Goal: Transaction & Acquisition: Purchase product/service

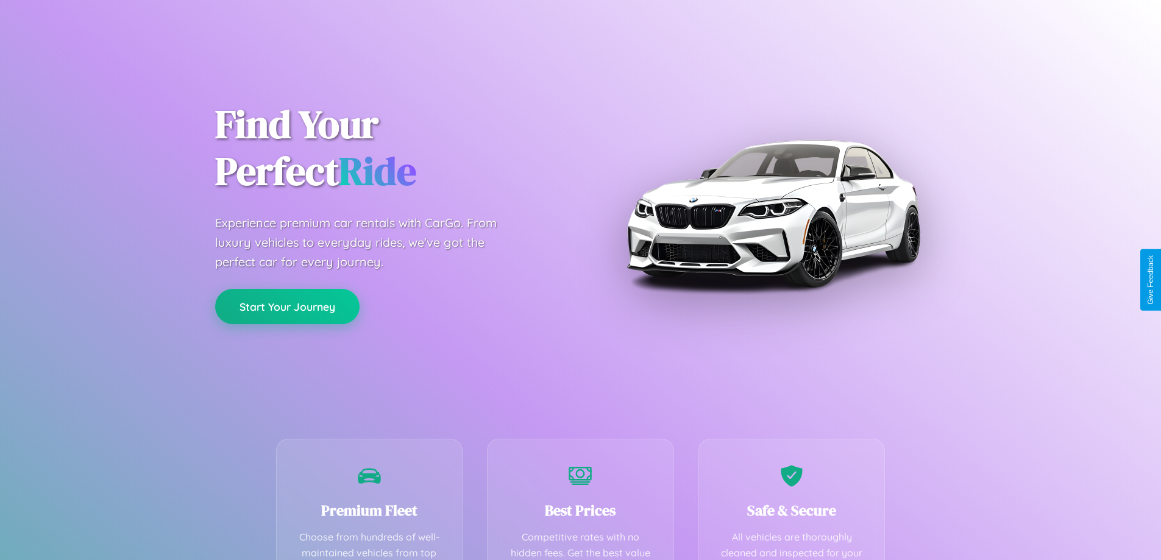
click at [287, 307] on button "Start Your Journey" at bounding box center [287, 306] width 144 height 35
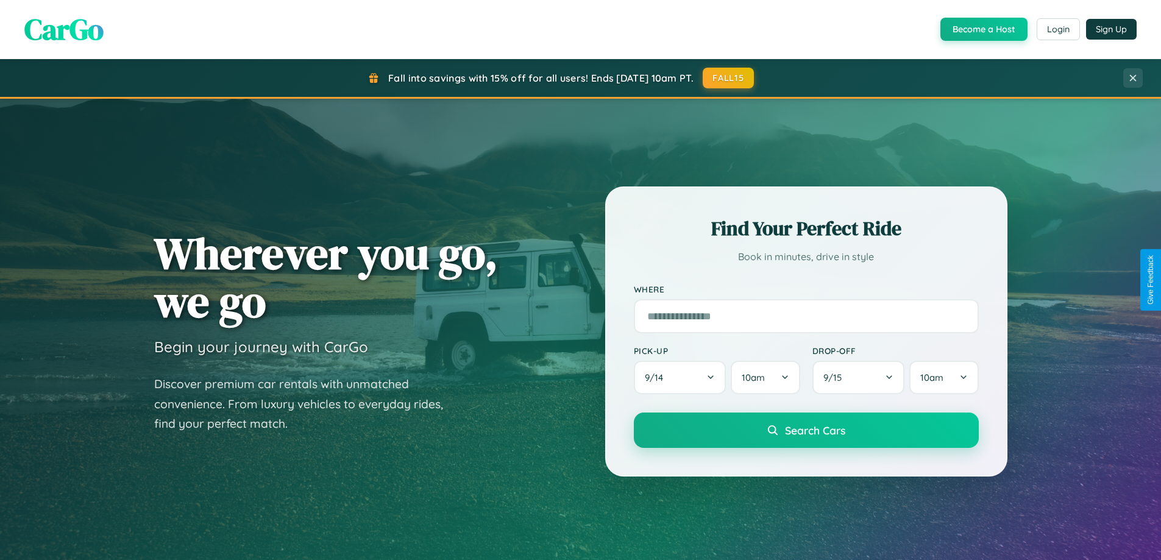
scroll to position [839, 0]
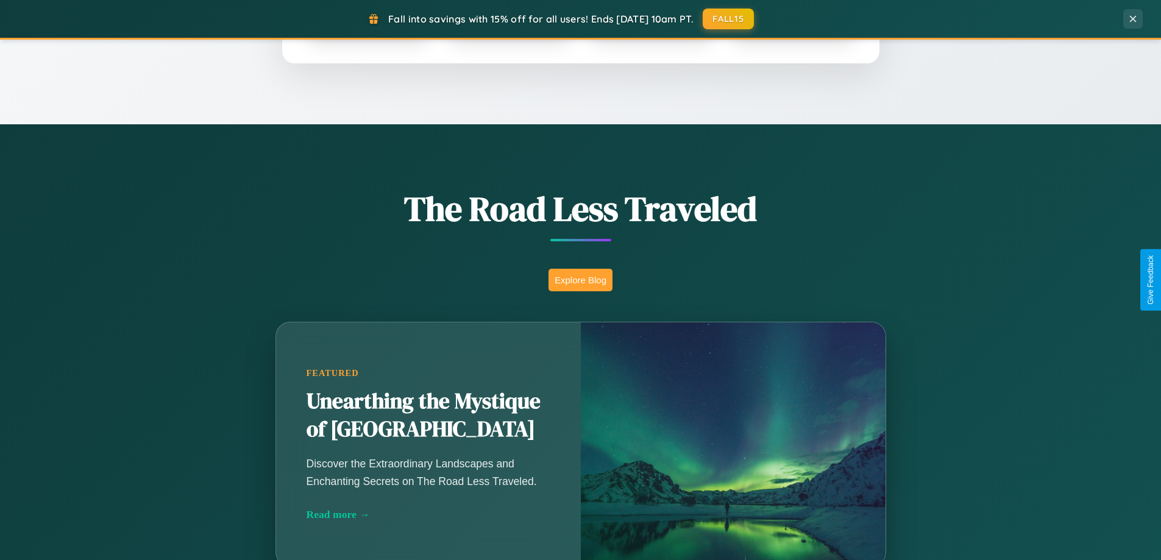
click at [580, 280] on button "Explore Blog" at bounding box center [580, 280] width 64 height 23
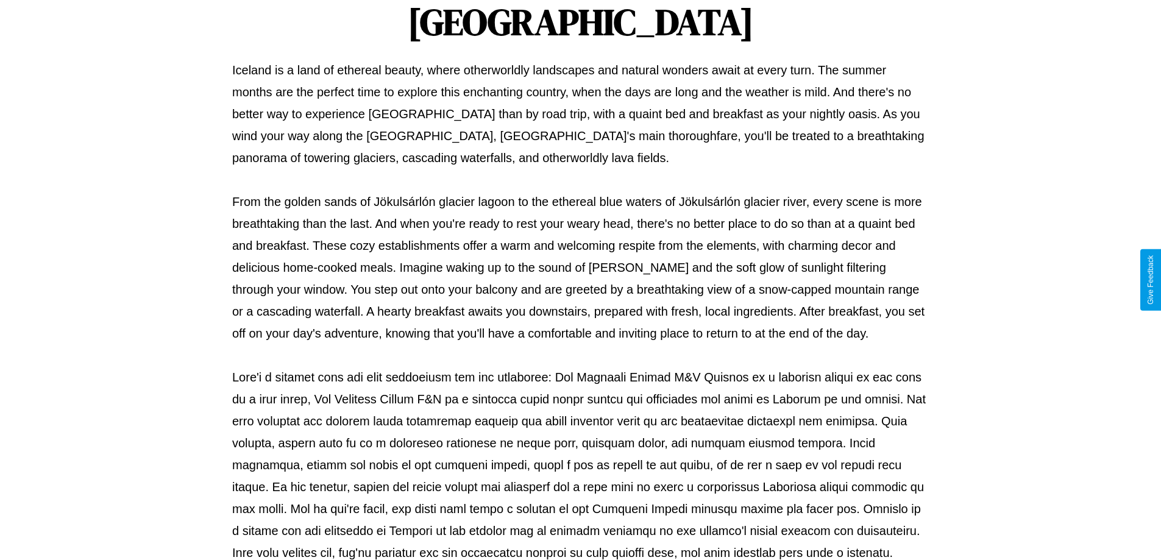
scroll to position [394, 0]
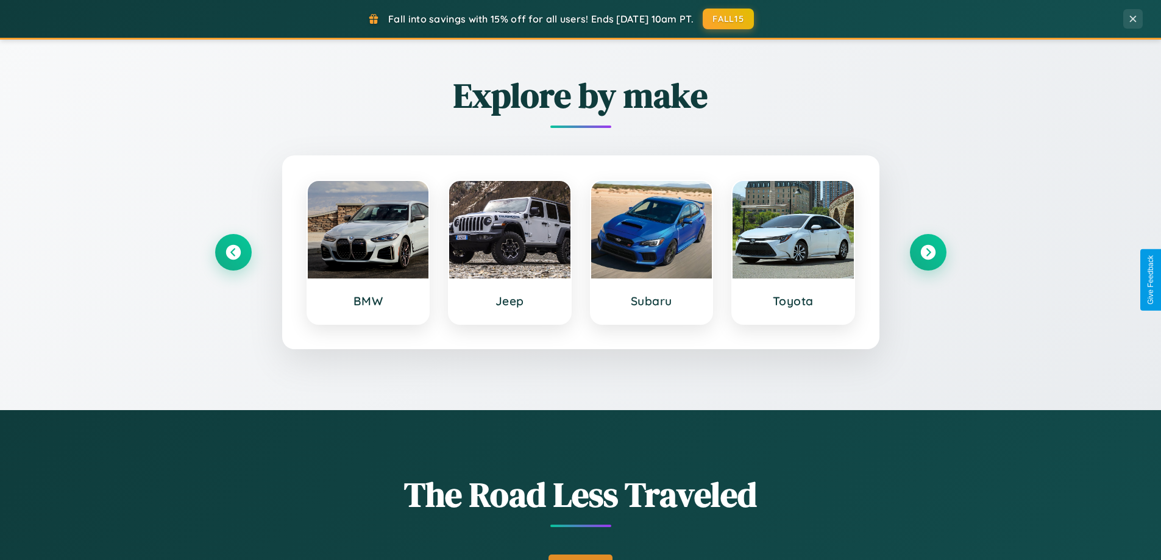
scroll to position [525, 0]
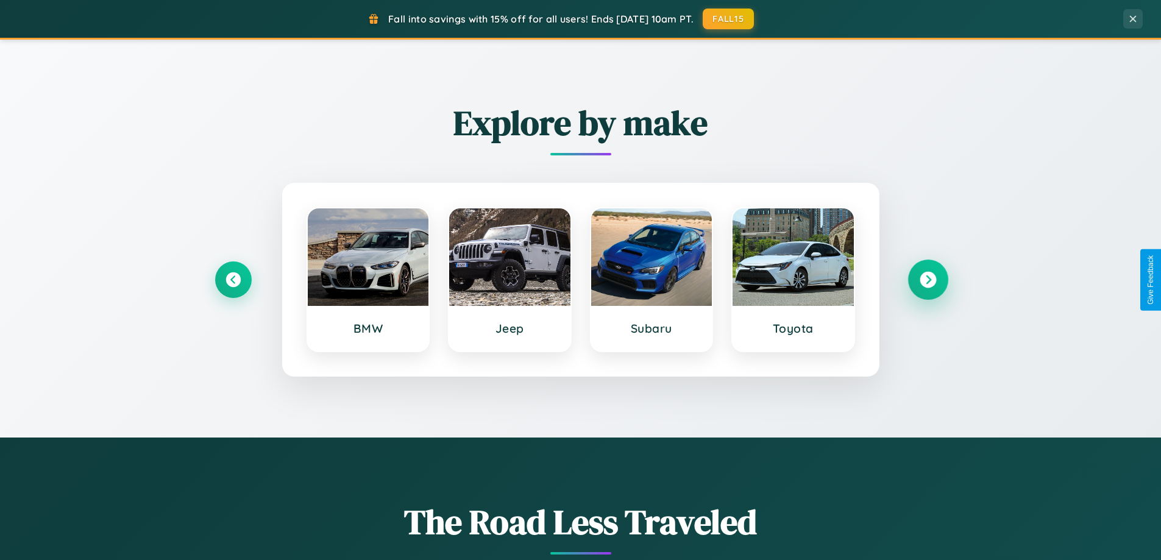
click at [928, 280] on icon at bounding box center [928, 280] width 16 height 16
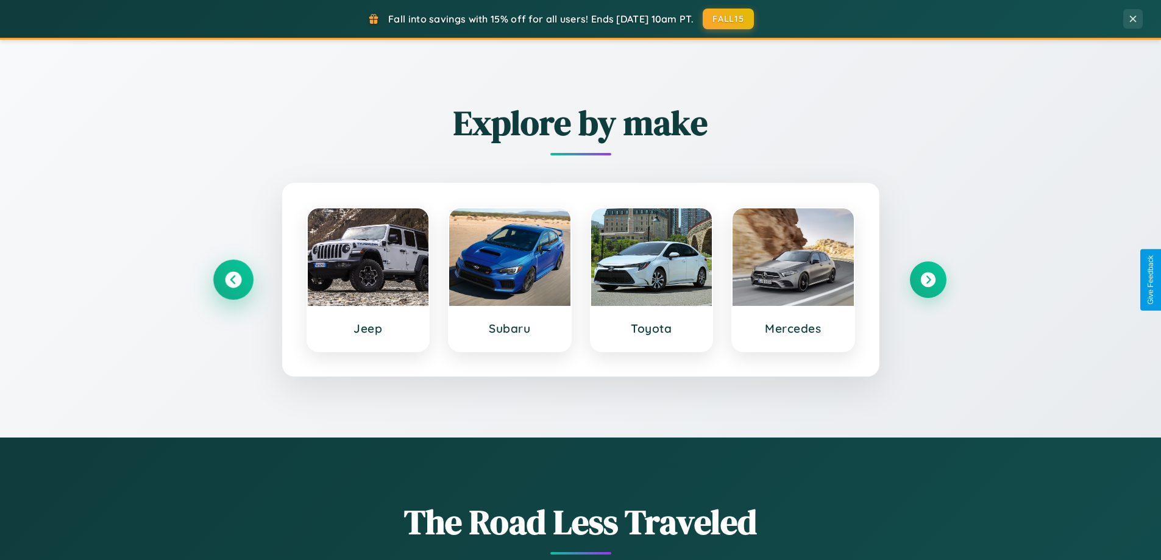
click at [233, 280] on icon at bounding box center [233, 280] width 16 height 16
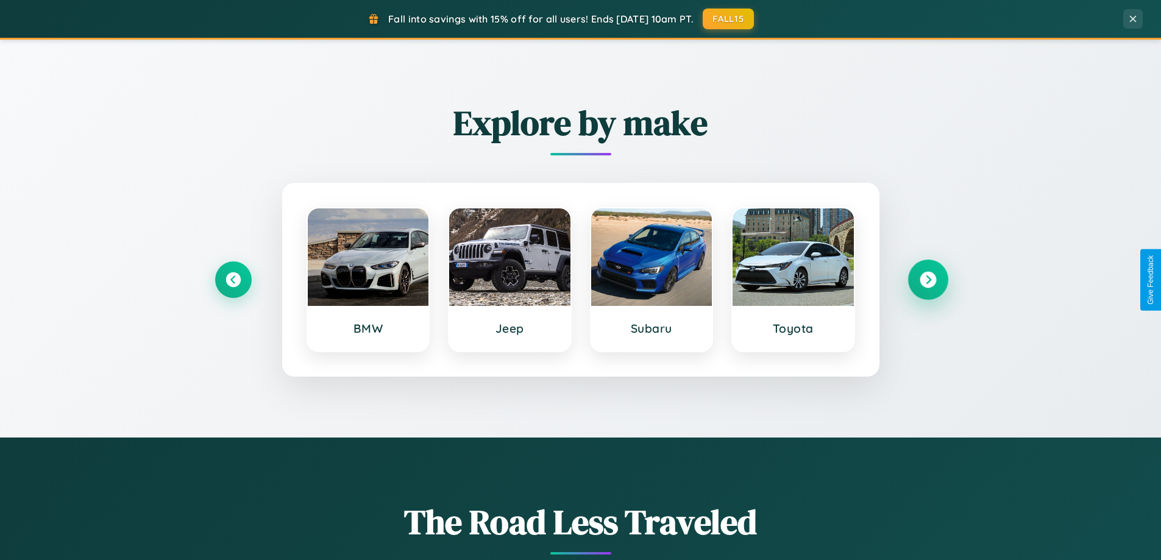
click at [928, 280] on icon at bounding box center [928, 280] width 16 height 16
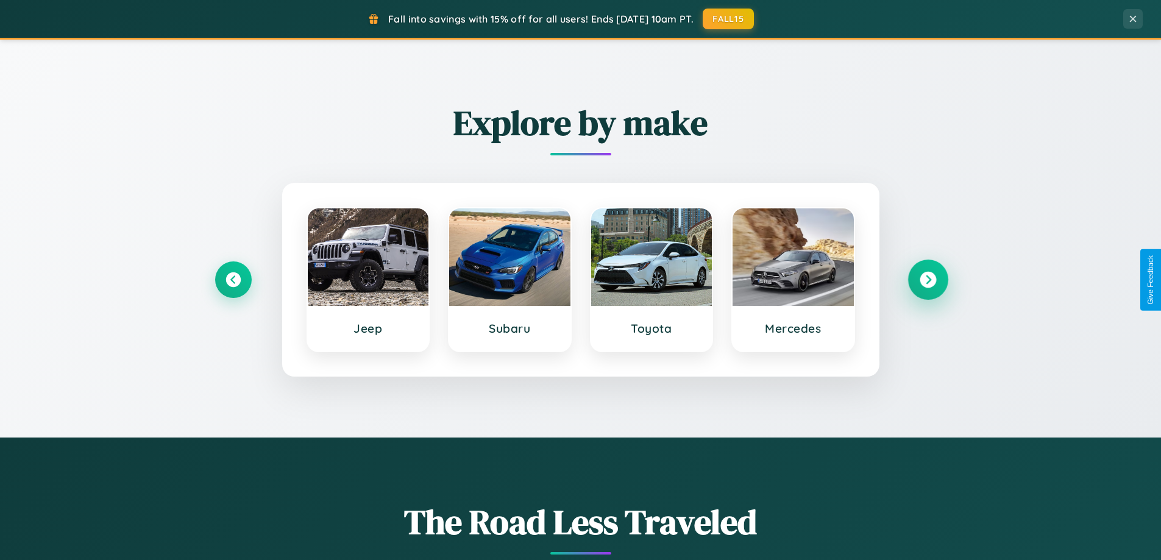
click at [928, 280] on icon at bounding box center [928, 280] width 16 height 16
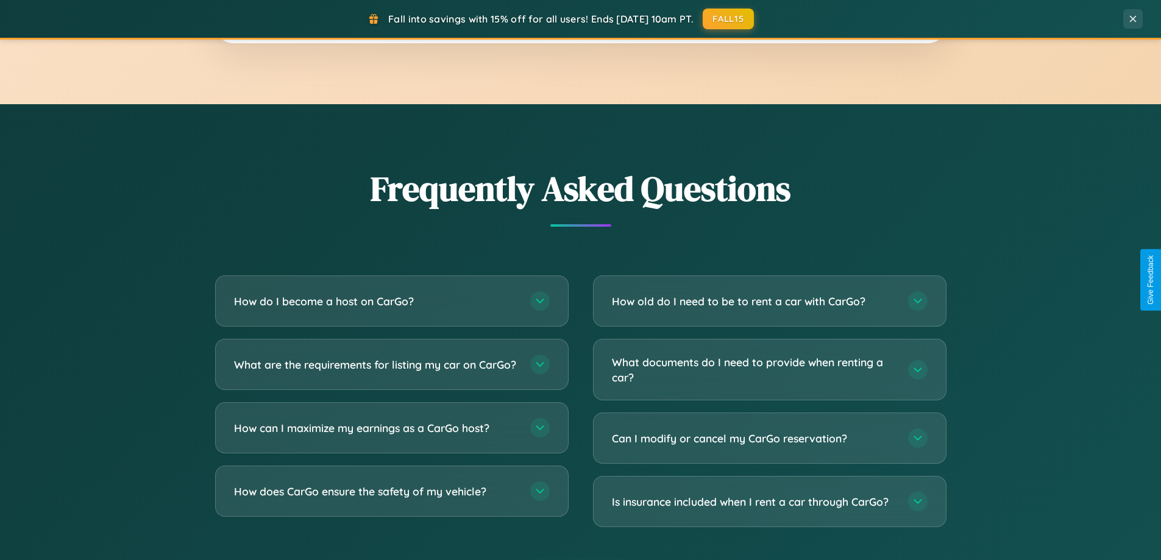
scroll to position [2345, 0]
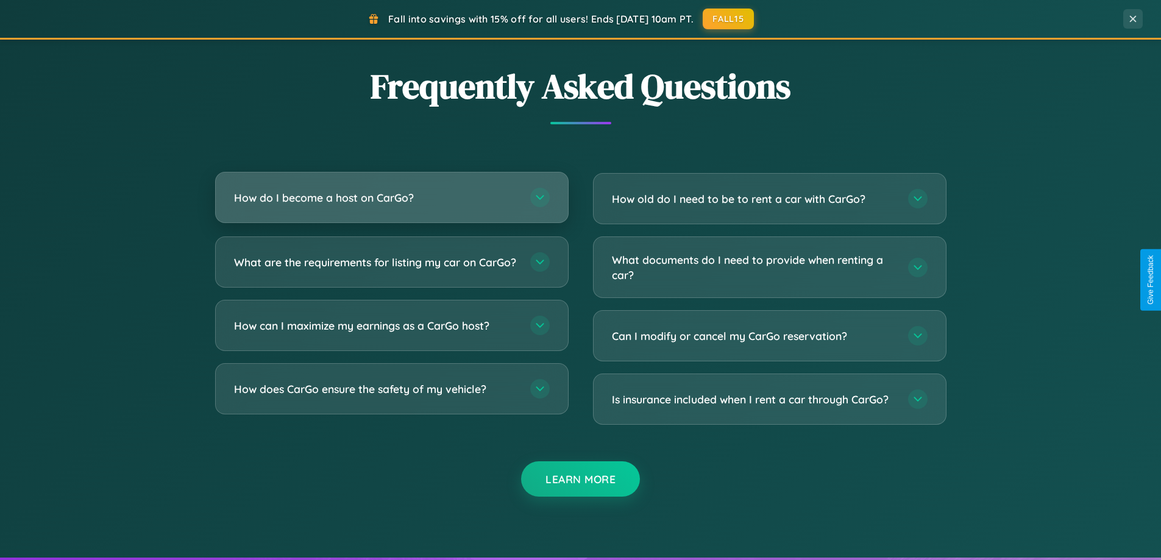
click at [391, 197] on h3 "How do I become a host on CarGo?" at bounding box center [376, 197] width 284 height 15
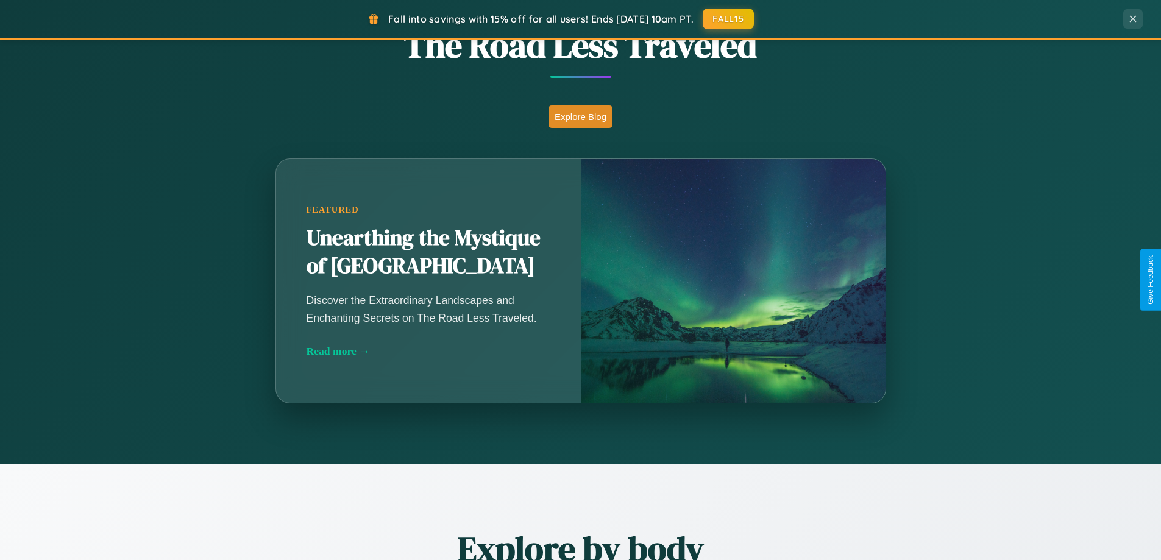
scroll to position [36, 0]
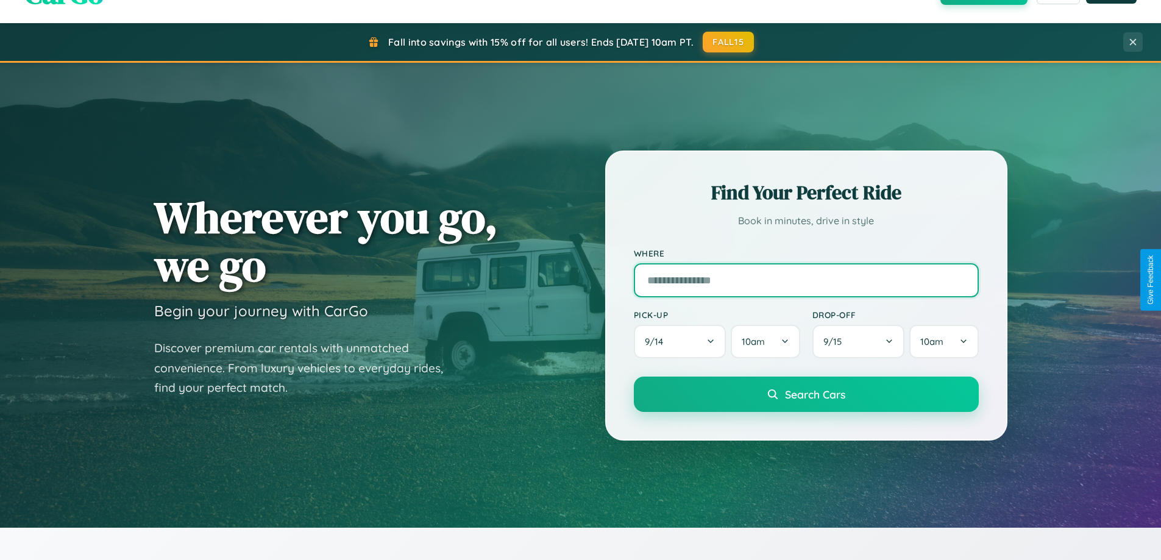
click at [806, 280] on input "text" at bounding box center [806, 280] width 345 height 34
type input "**********"
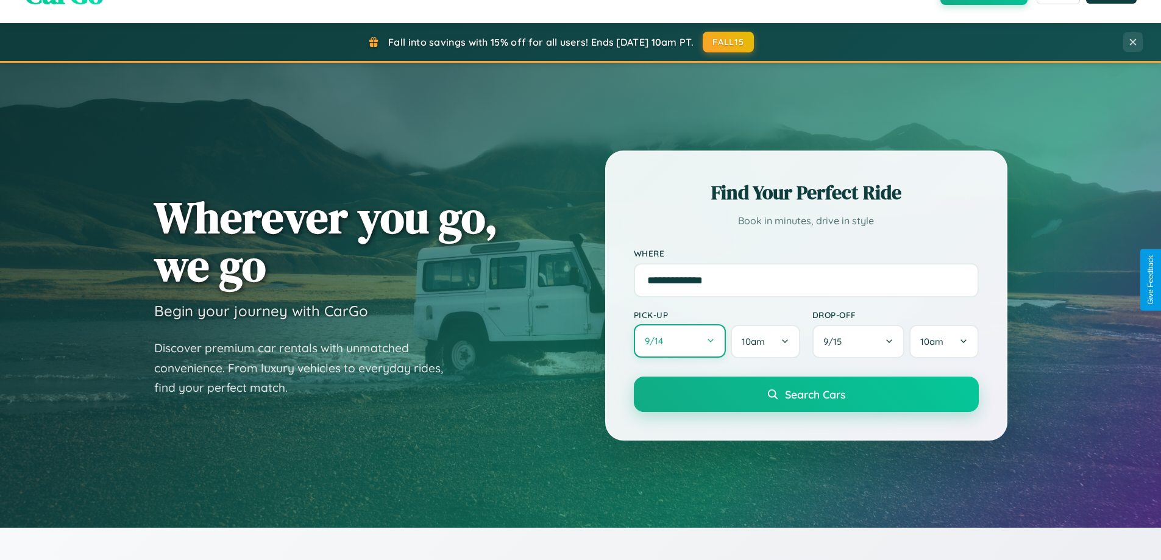
click at [680, 341] on button "9 / 14" at bounding box center [680, 341] width 93 height 34
select select "*"
select select "****"
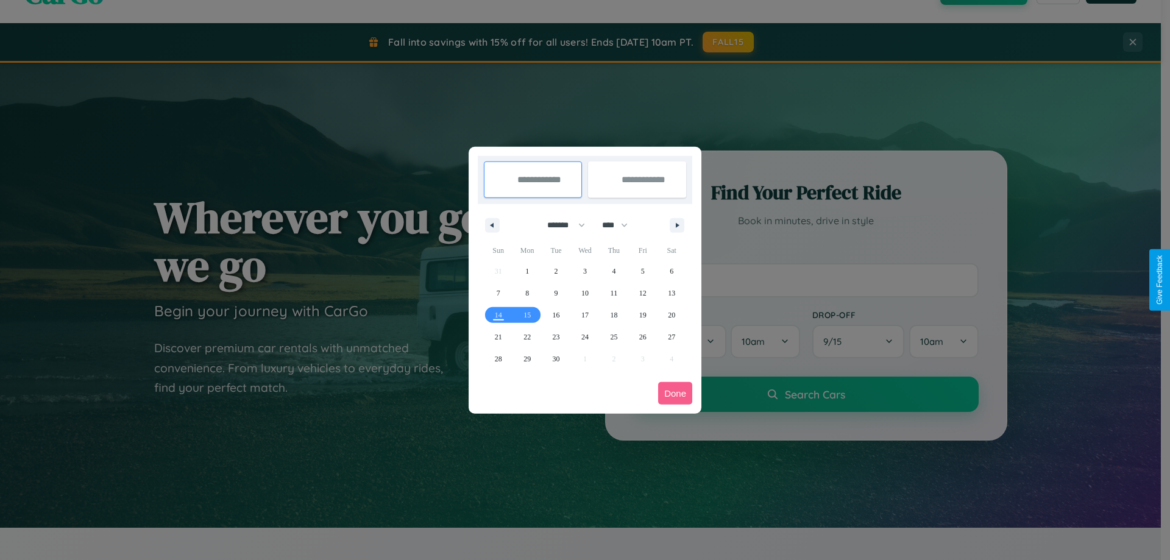
drag, startPoint x: 561, startPoint y: 225, endPoint x: 585, endPoint y: 244, distance: 31.2
click at [561, 225] on select "******* ******** ***** ***** *** **** **** ****** ********* ******* ******** **…" at bounding box center [564, 225] width 52 height 20
select select "*"
click at [620, 225] on select "**** **** **** **** **** **** **** **** **** **** **** **** **** **** **** ****…" at bounding box center [614, 225] width 37 height 20
select select "****"
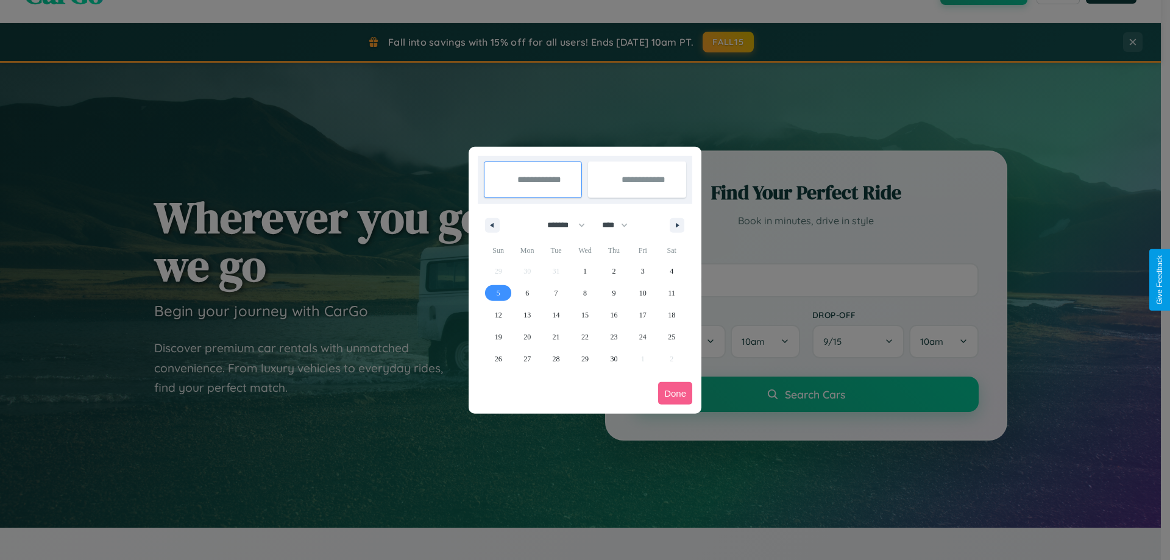
click at [498, 293] on span "5" at bounding box center [499, 293] width 4 height 22
type input "**********"
click at [672, 293] on span "11" at bounding box center [671, 293] width 7 height 22
type input "**********"
click at [675, 393] on button "Done" at bounding box center [675, 393] width 34 height 23
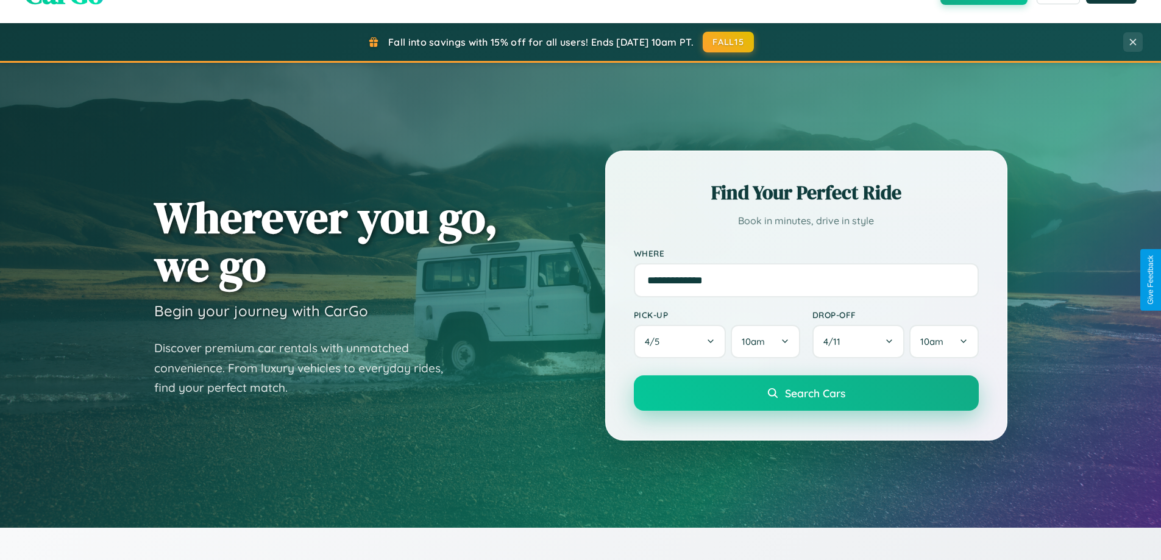
click at [806, 393] on span "Search Cars" at bounding box center [815, 392] width 60 height 13
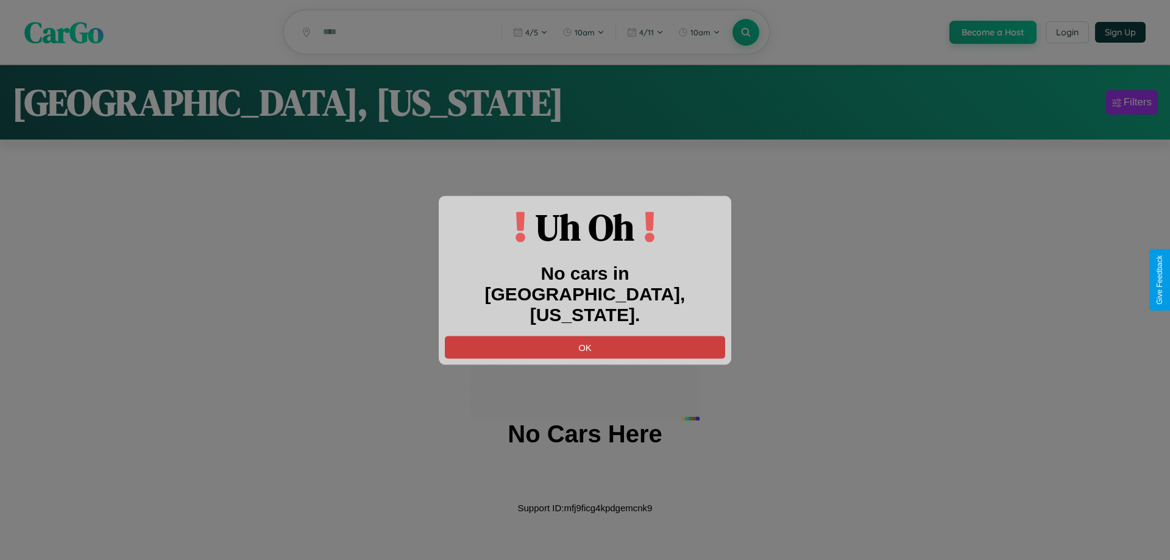
click at [585, 336] on button "OK" at bounding box center [585, 347] width 280 height 23
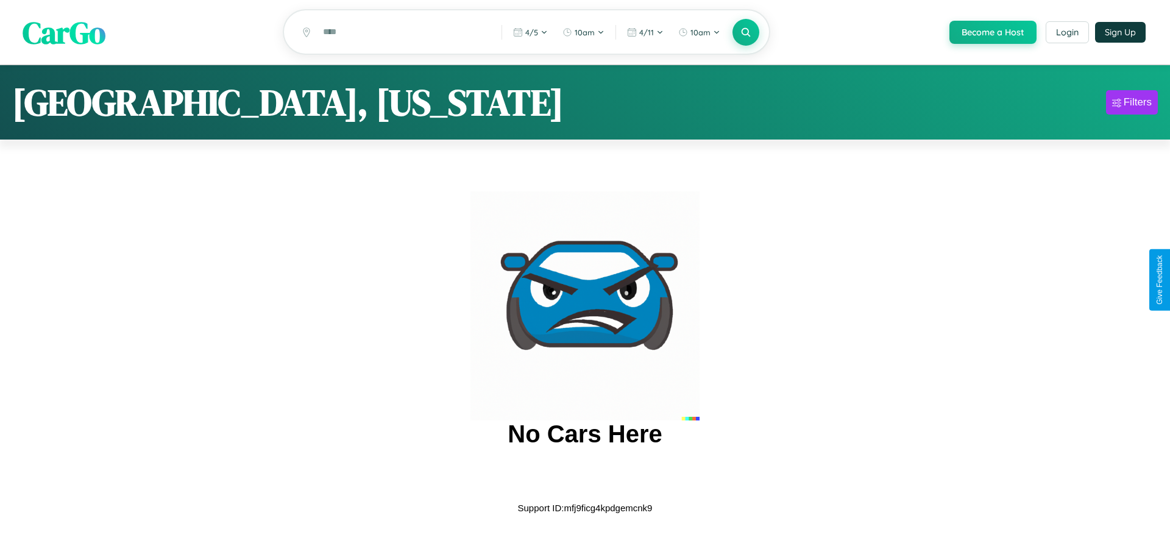
click at [64, 32] on span "CarGo" at bounding box center [64, 32] width 83 height 42
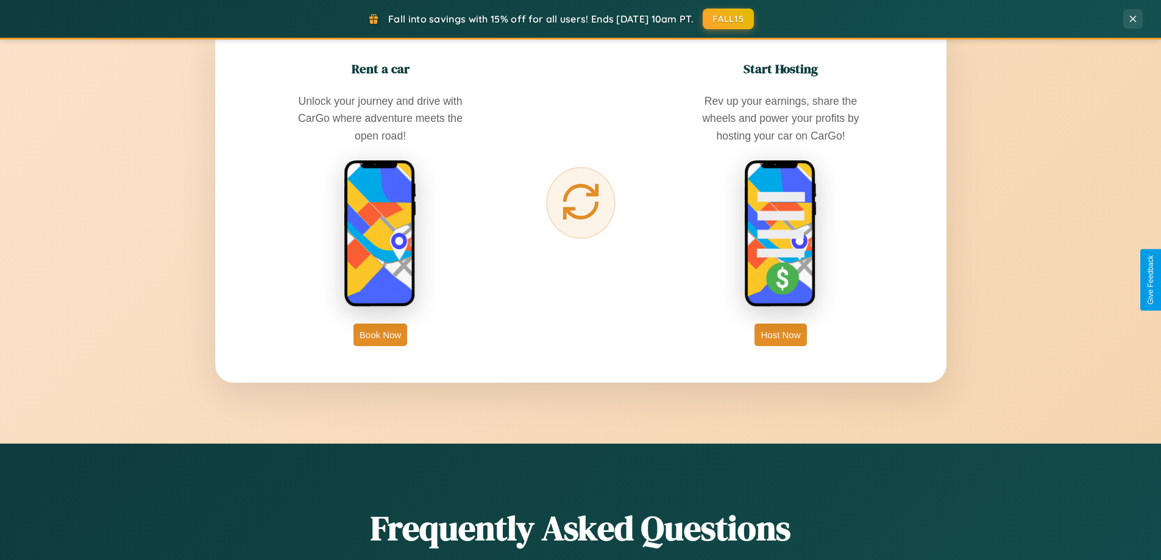
scroll to position [1958, 0]
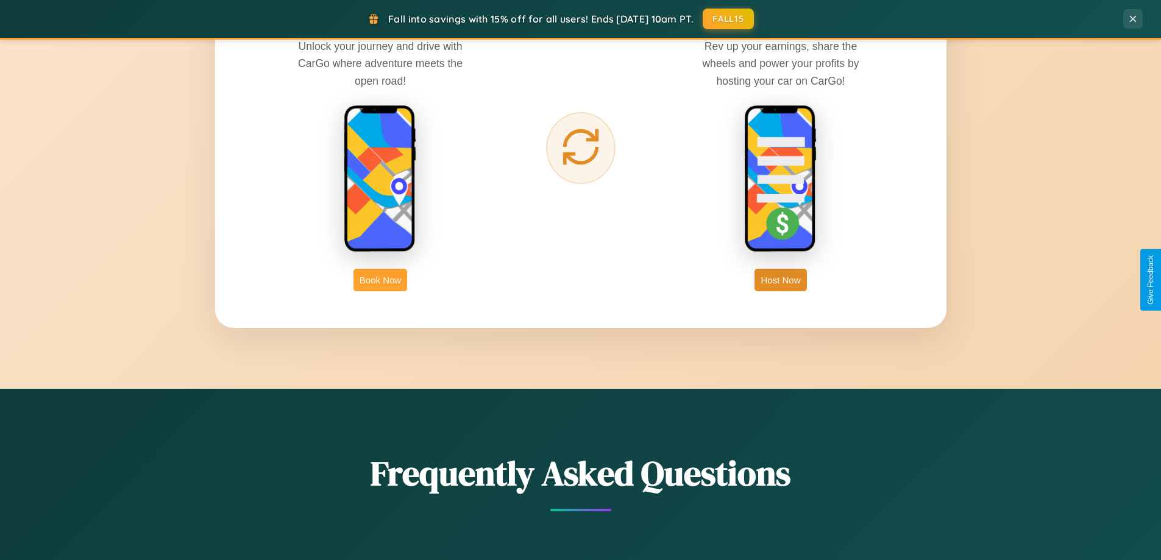
click at [380, 280] on button "Book Now" at bounding box center [380, 280] width 54 height 23
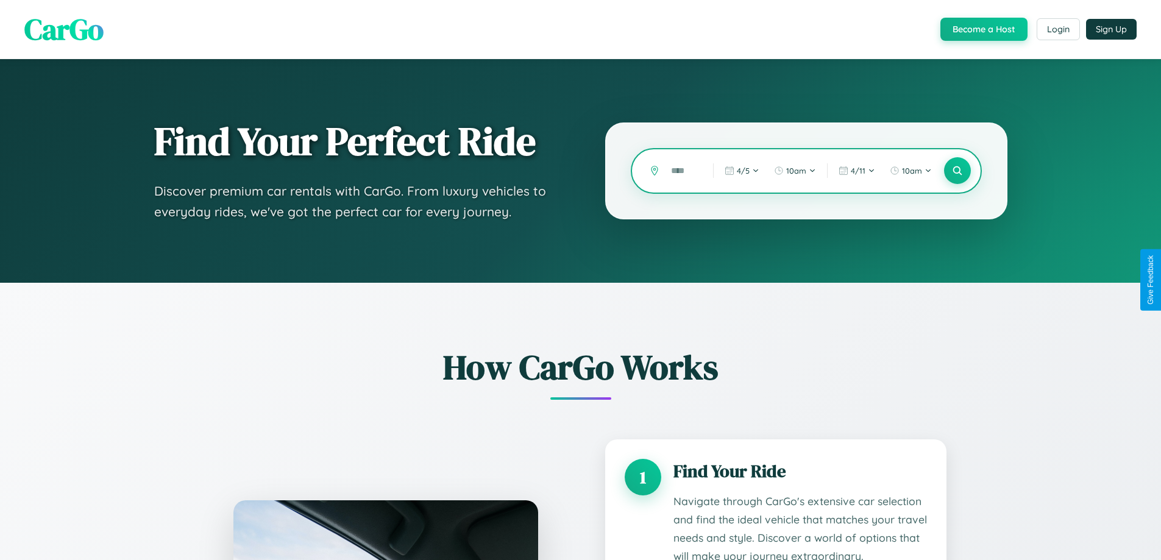
click at [683, 171] on input "text" at bounding box center [683, 170] width 36 height 21
type input "******"
click at [957, 171] on icon at bounding box center [957, 171] width 12 height 12
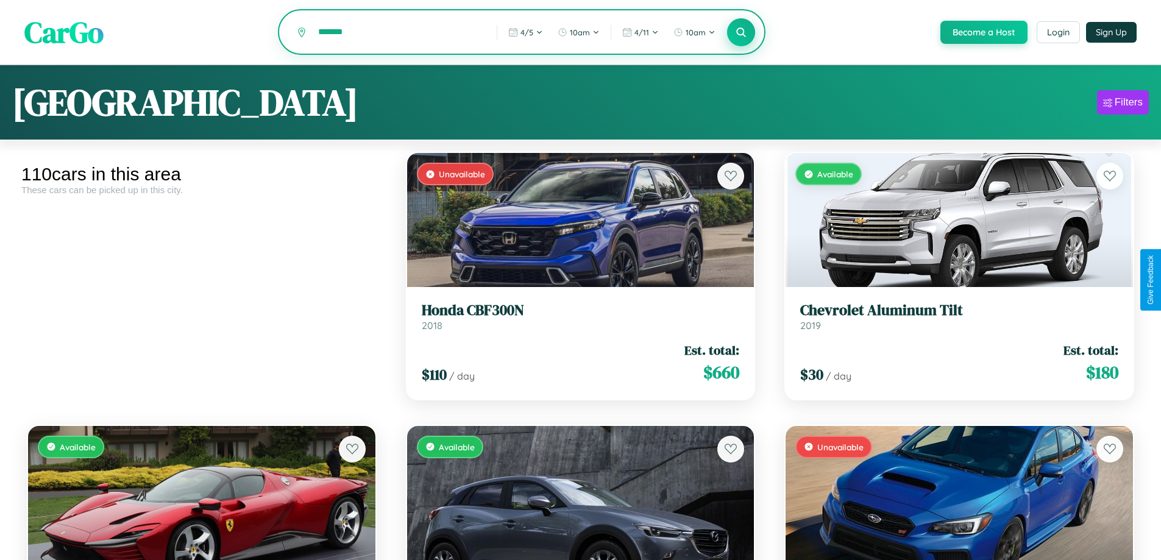
type input "*******"
click at [740, 33] on icon at bounding box center [742, 32] width 12 height 12
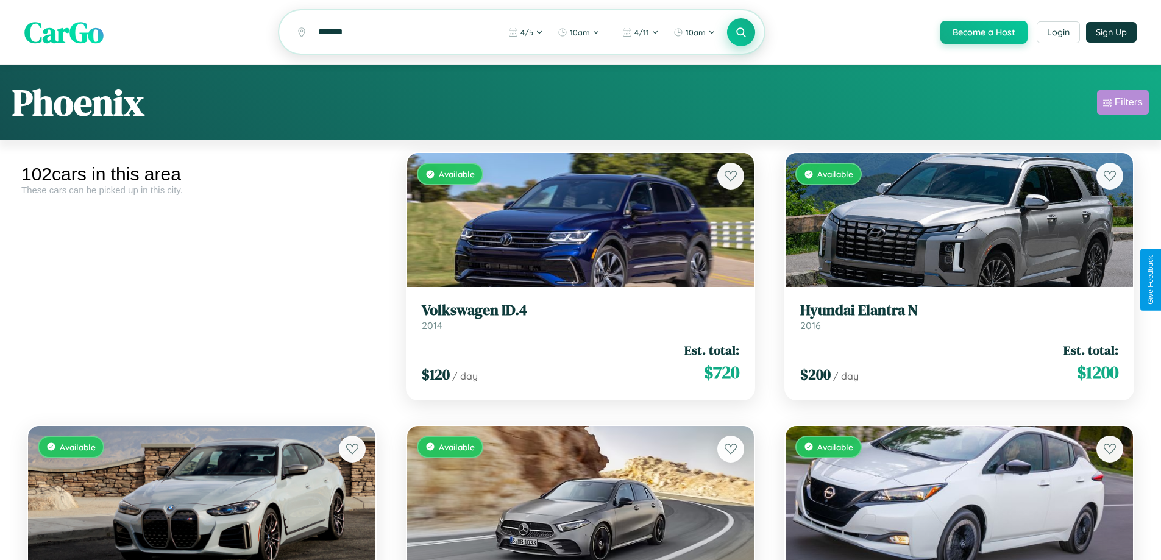
click at [1123, 104] on div "Filters" at bounding box center [1129, 102] width 28 height 12
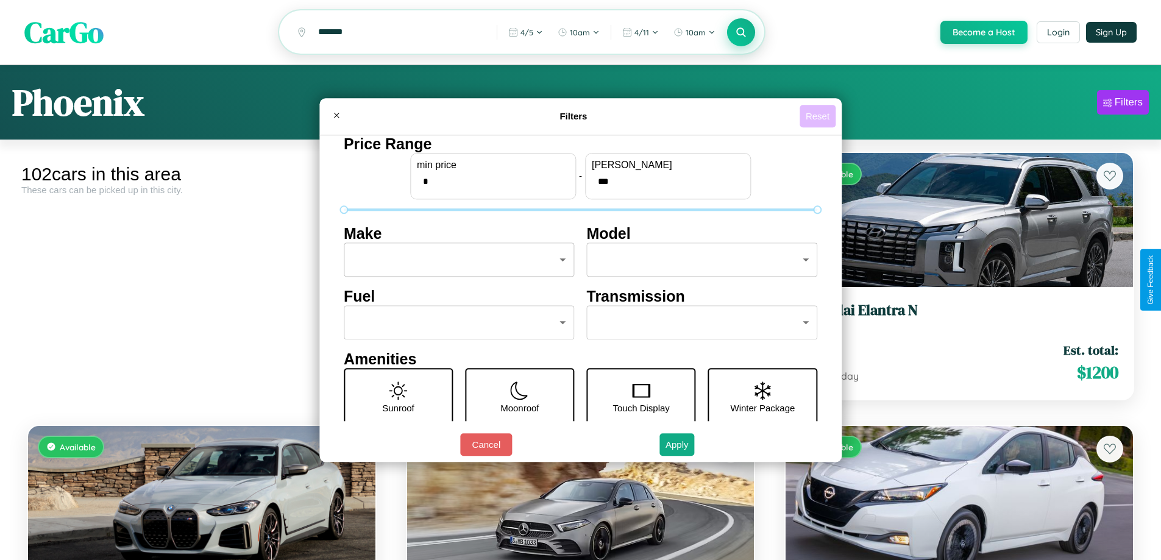
click at [819, 116] on button "Reset" at bounding box center [818, 116] width 36 height 23
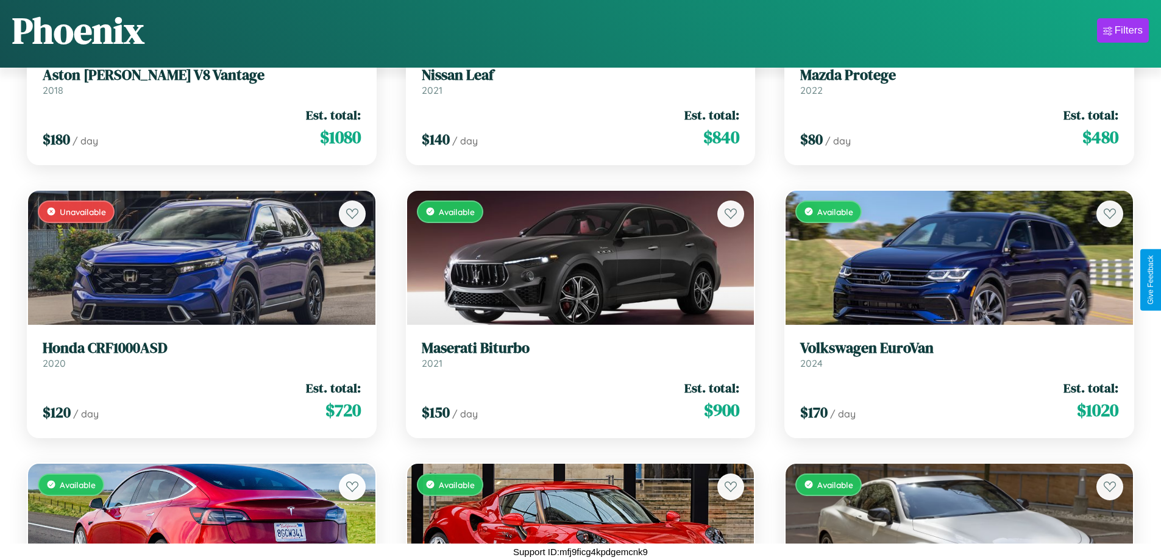
scroll to position [2082, 0]
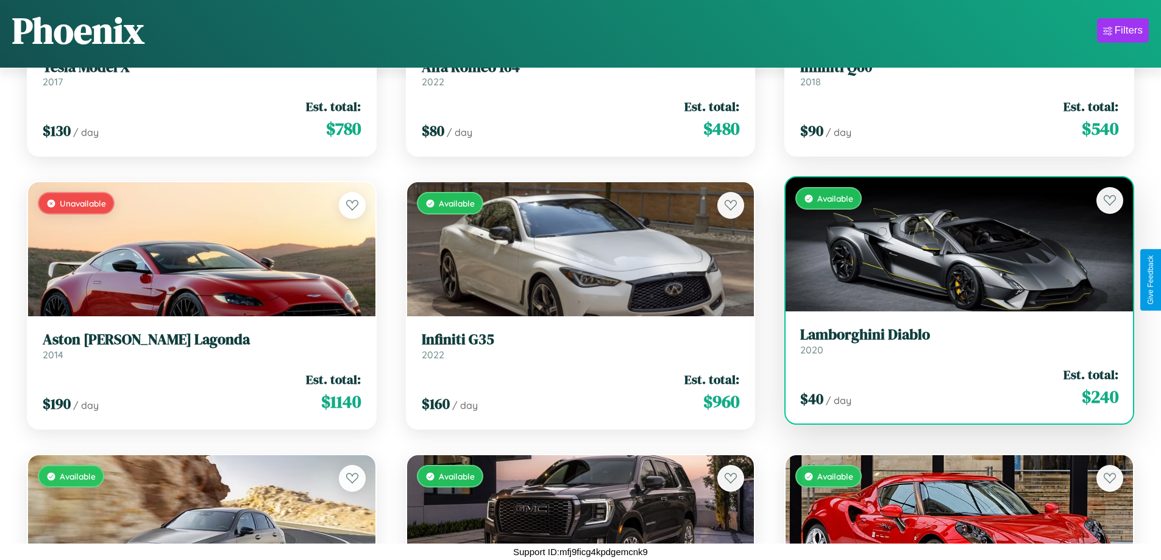
click at [951, 244] on div "Available" at bounding box center [959, 244] width 347 height 134
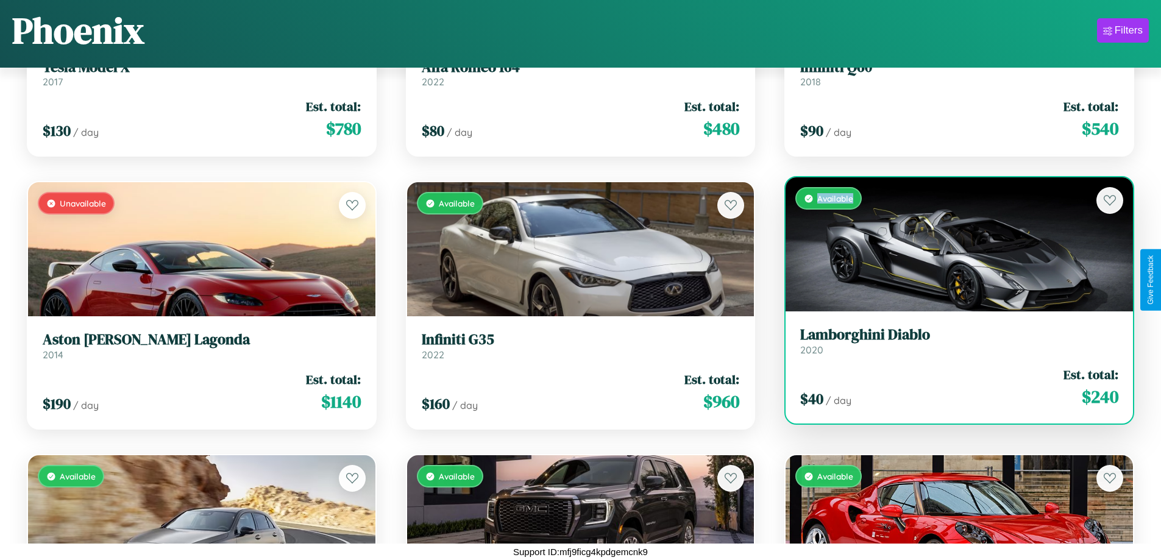
click at [951, 244] on div "Available" at bounding box center [959, 244] width 347 height 134
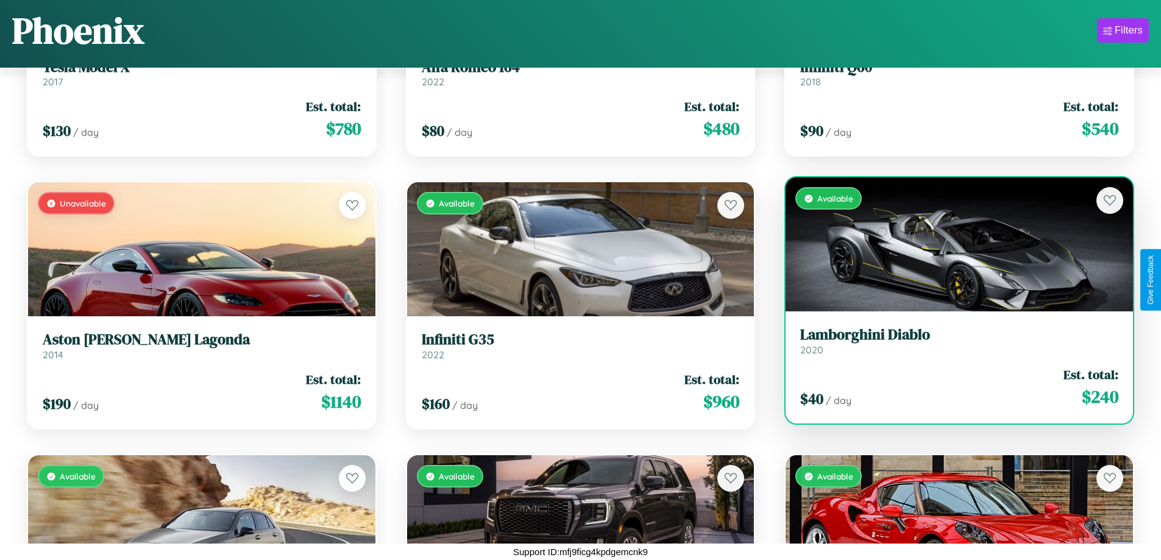
click at [951, 244] on div "Available" at bounding box center [959, 244] width 347 height 134
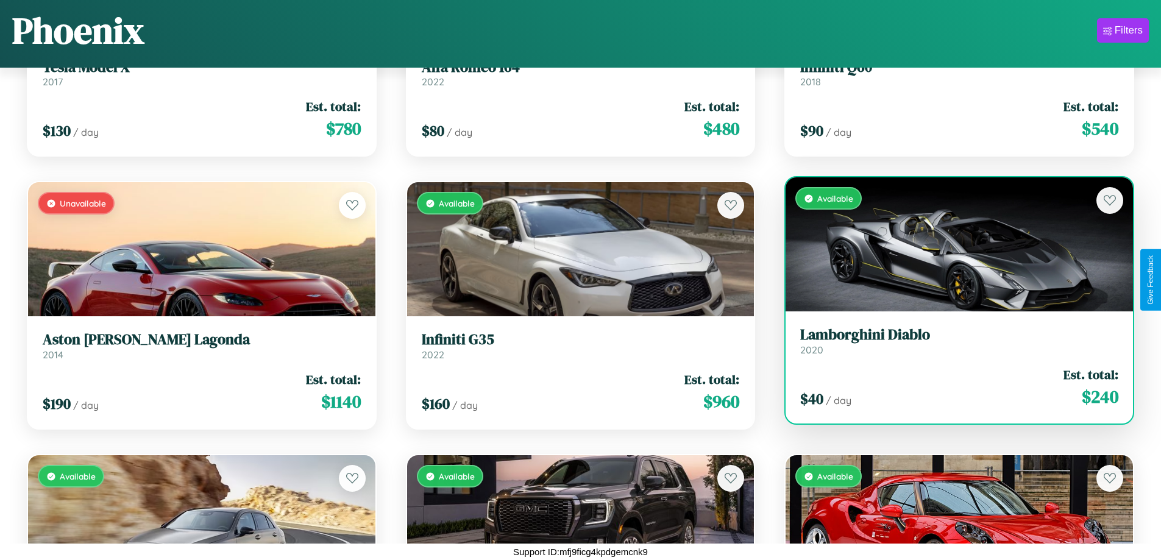
click at [951, 244] on div "Available" at bounding box center [959, 244] width 347 height 134
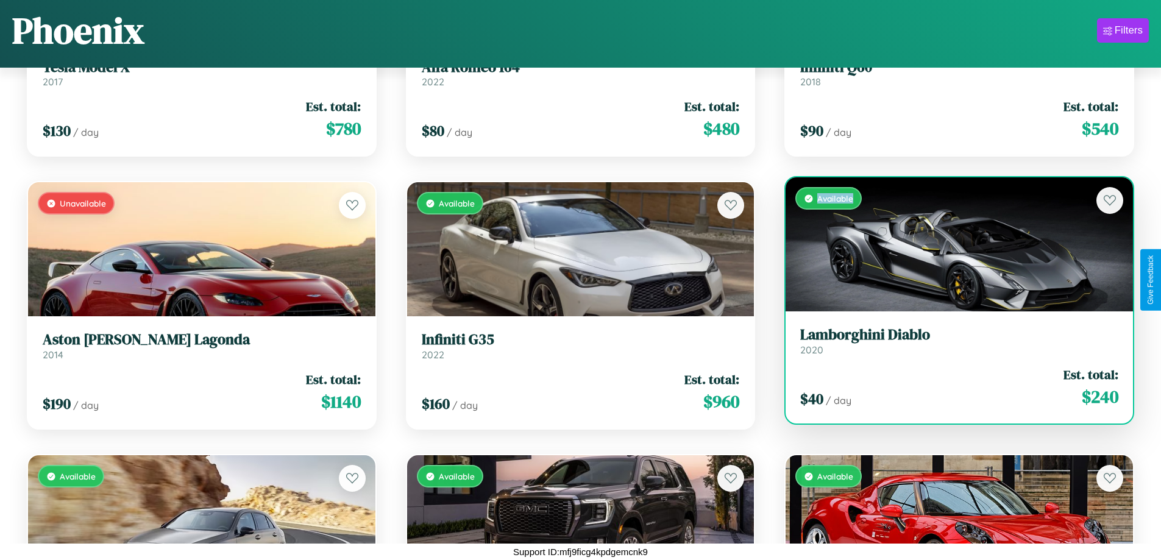
click at [951, 244] on div "Available" at bounding box center [959, 244] width 347 height 134
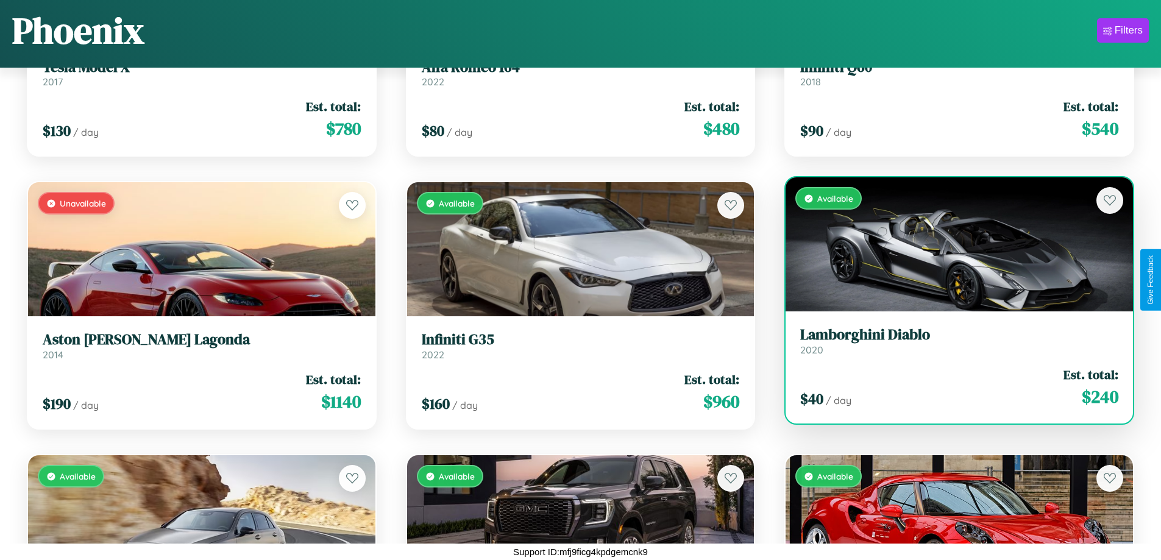
click at [951, 341] on h3 "Lamborghini Diablo" at bounding box center [959, 335] width 318 height 18
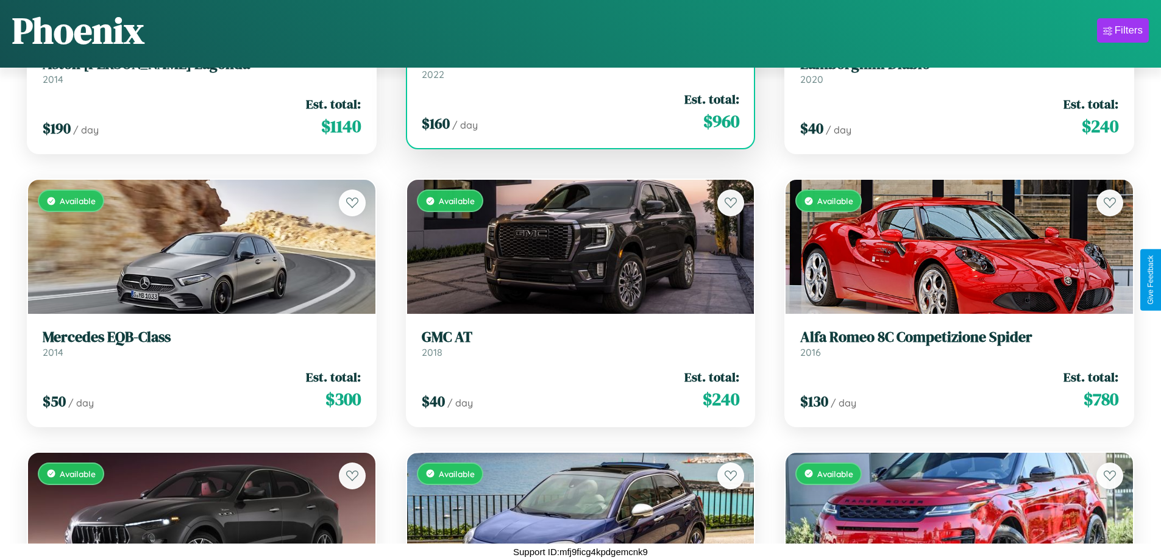
scroll to position [6994, 0]
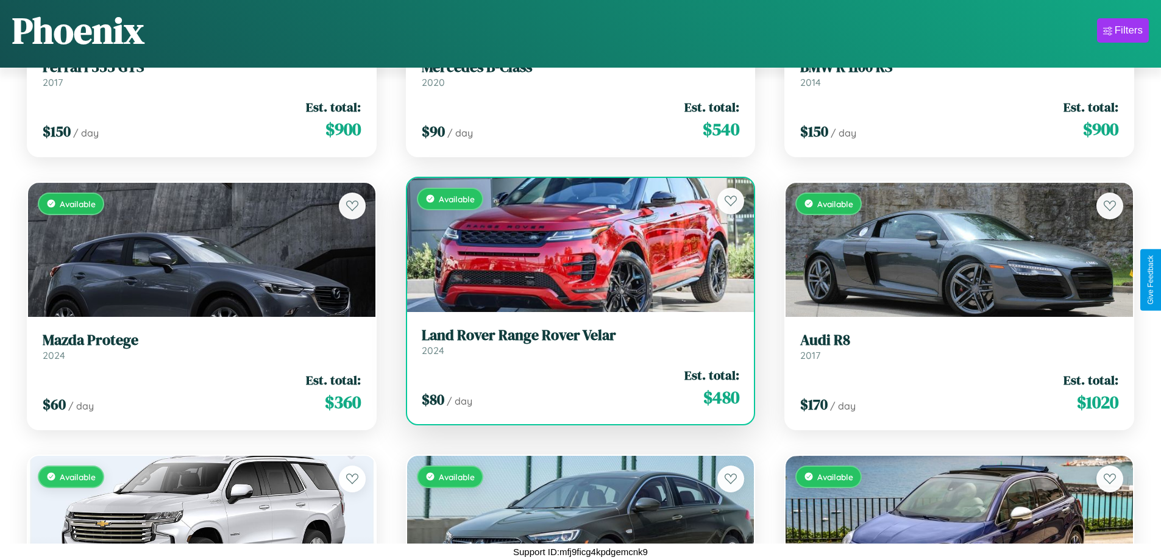
click at [575, 341] on h3 "Land Rover Range Rover Velar" at bounding box center [581, 336] width 318 height 18
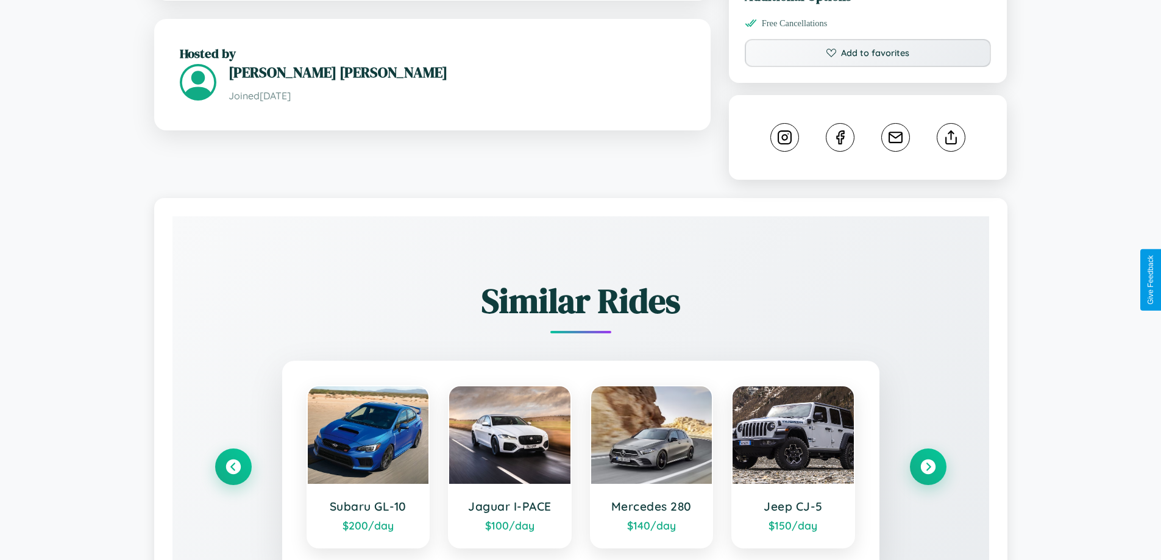
scroll to position [676, 0]
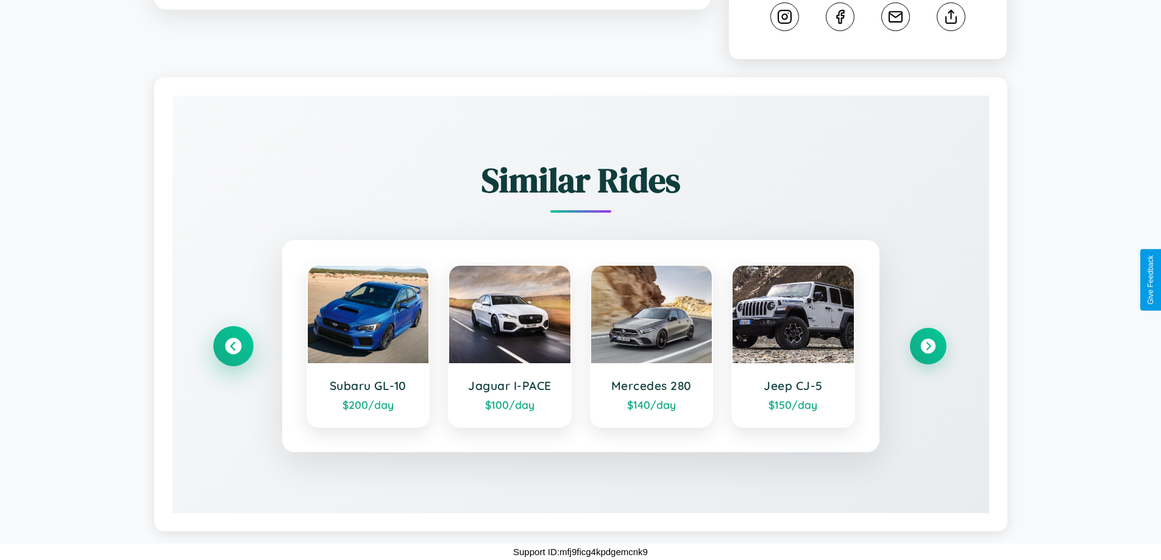
click at [233, 346] on icon at bounding box center [233, 346] width 16 height 16
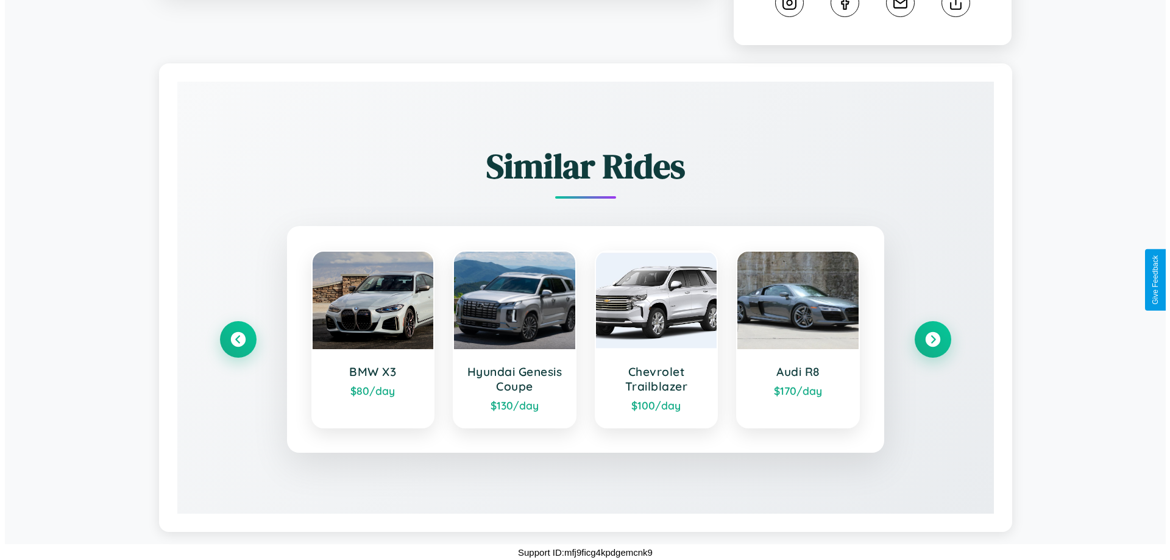
scroll to position [0, 0]
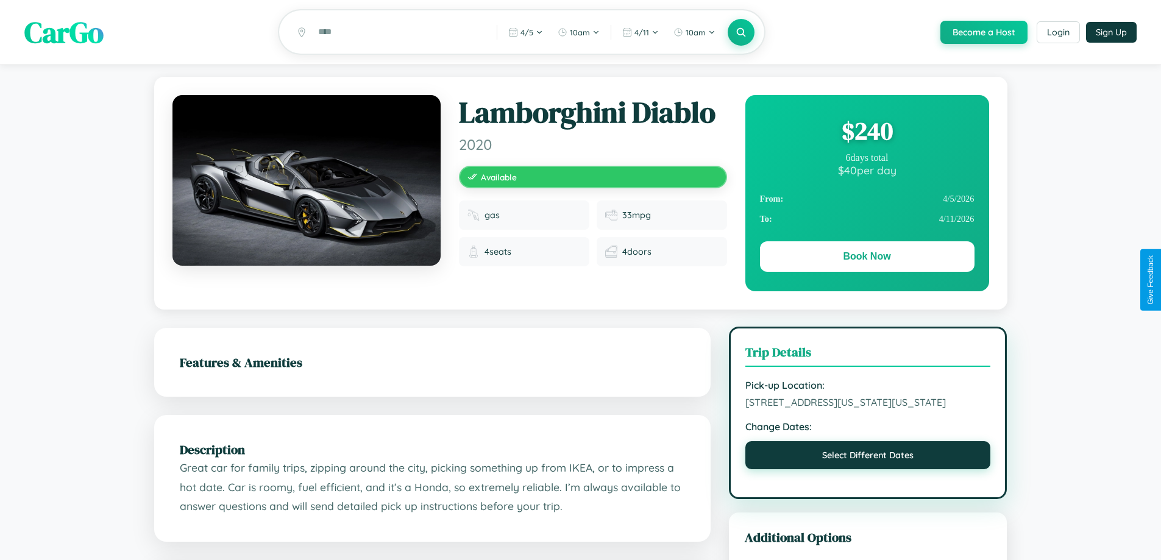
click at [868, 469] on button "Select Different Dates" at bounding box center [868, 455] width 246 height 28
select select "*"
select select "****"
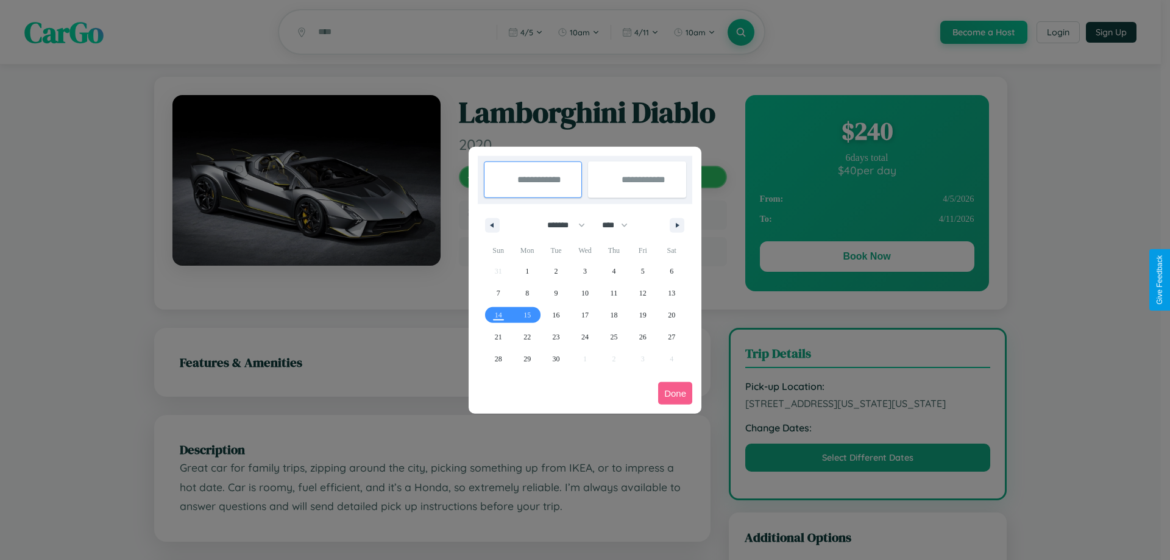
click at [561, 225] on select "******* ******** ***** ***** *** **** **** ****** ********* ******* ******** **…" at bounding box center [564, 225] width 52 height 20
select select "*"
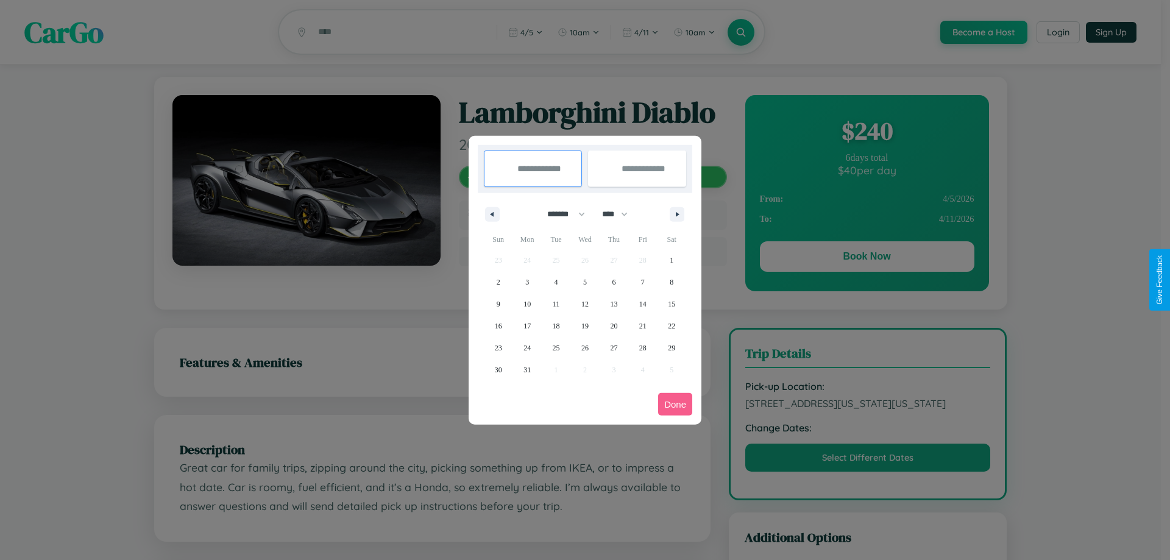
drag, startPoint x: 620, startPoint y: 214, endPoint x: 585, endPoint y: 244, distance: 46.7
click at [620, 214] on select "**** **** **** **** **** **** **** **** **** **** **** **** **** **** **** ****…" at bounding box center [614, 214] width 37 height 20
select select "****"
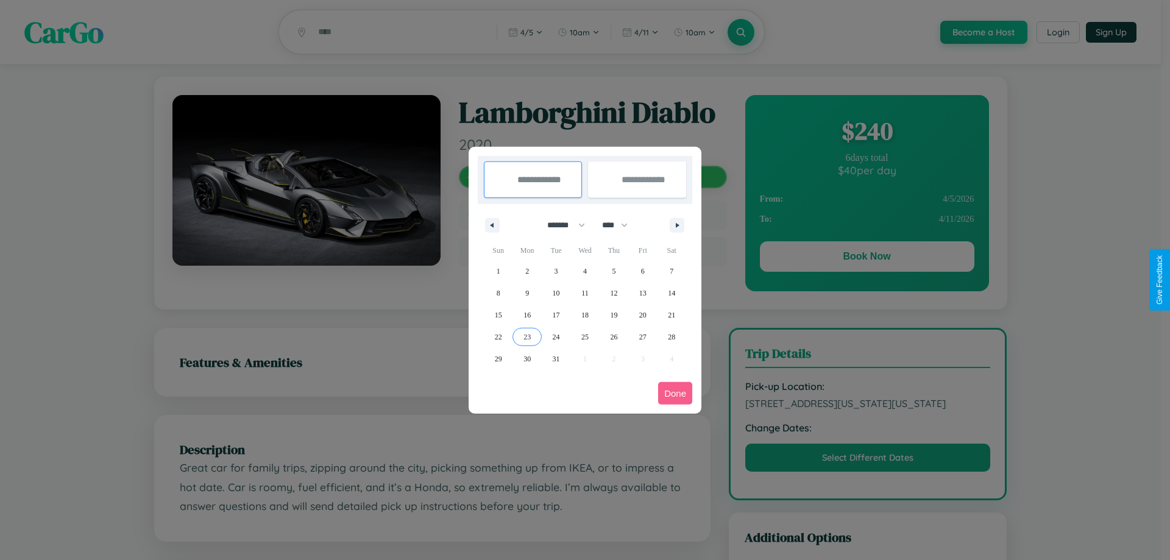
click at [527, 336] on span "23" at bounding box center [526, 337] width 7 height 22
type input "**********"
click at [556, 336] on span "24" at bounding box center [556, 337] width 7 height 22
type input "**********"
click at [675, 393] on button "Done" at bounding box center [675, 393] width 34 height 23
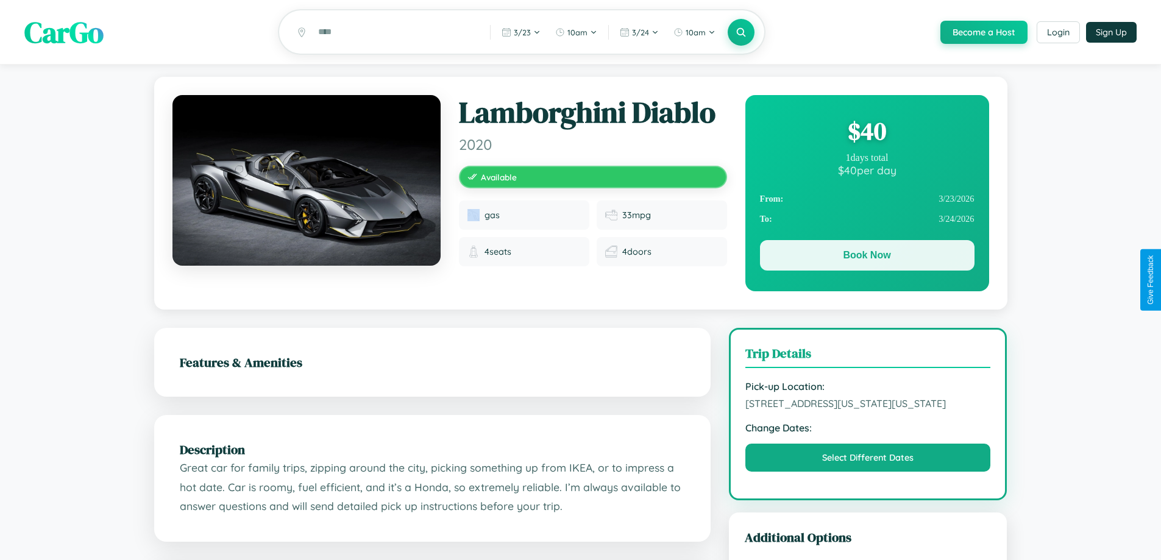
click at [867, 257] on button "Book Now" at bounding box center [867, 255] width 215 height 30
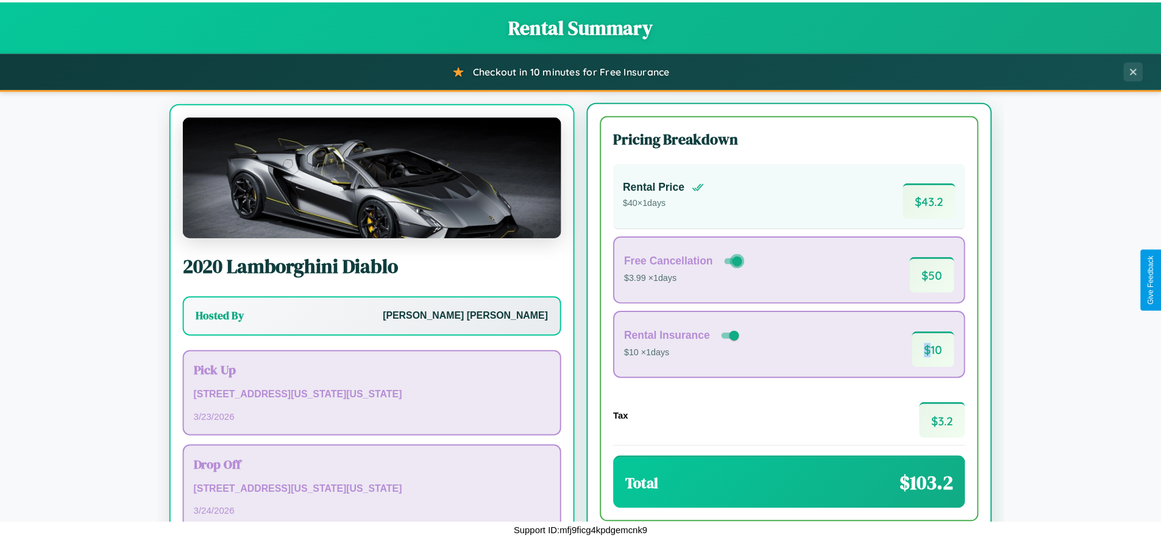
scroll to position [57, 0]
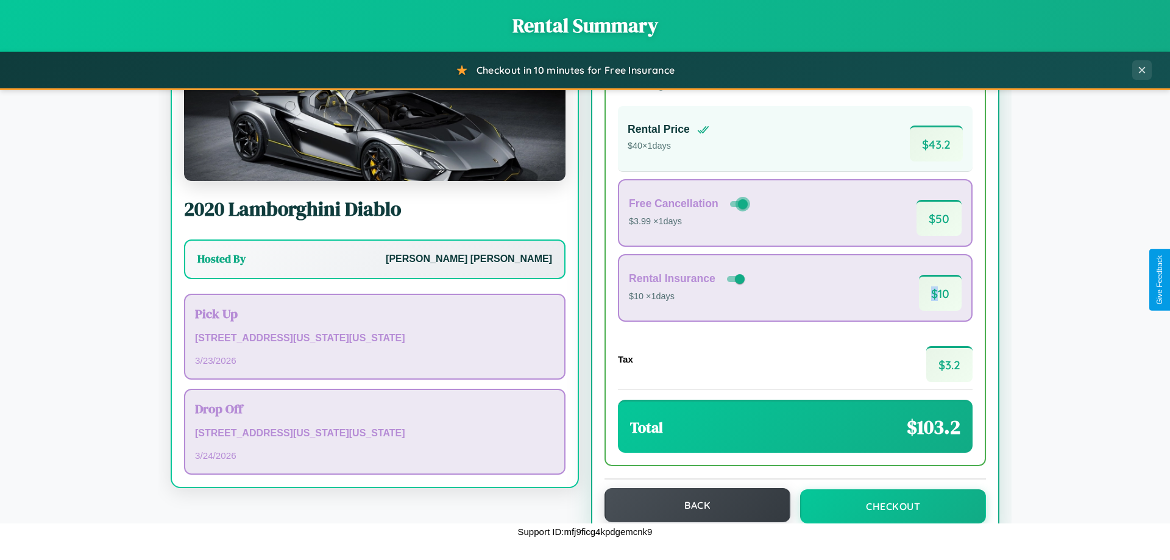
click at [692, 505] on button "Back" at bounding box center [698, 505] width 186 height 34
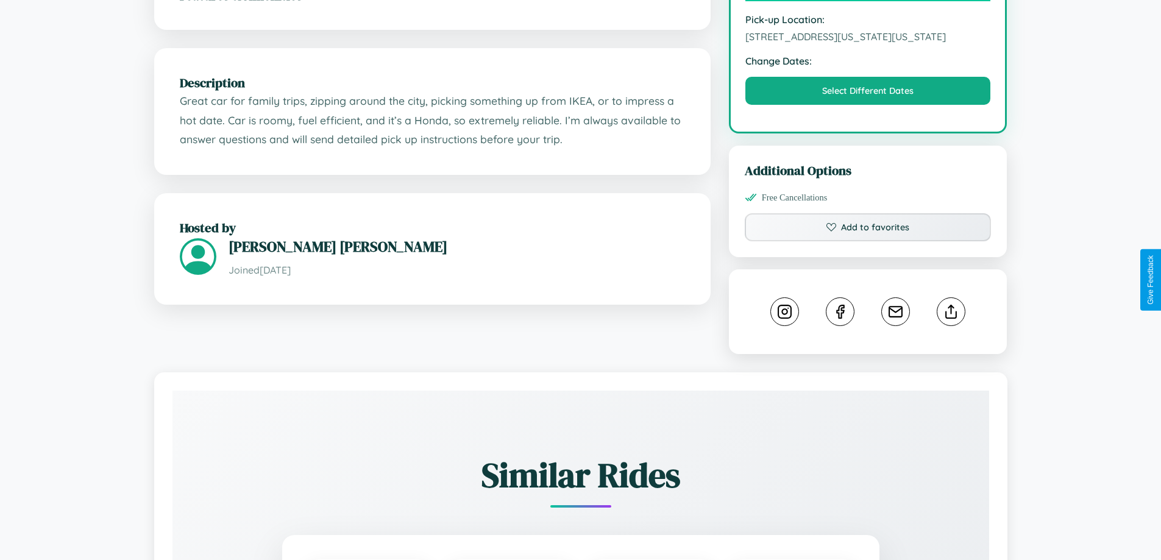
scroll to position [413, 0]
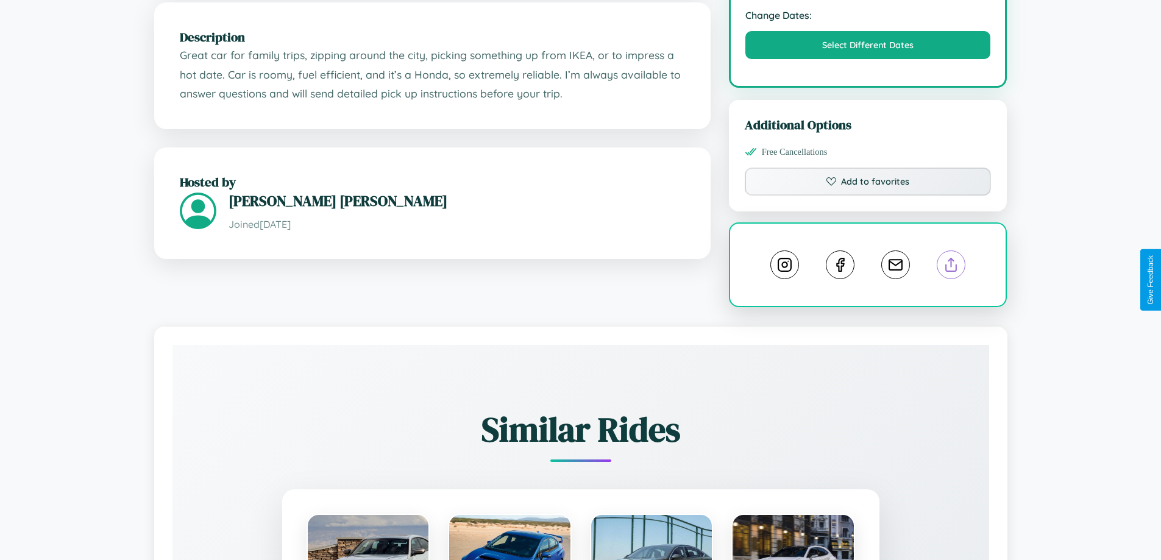
click at [951, 267] on line at bounding box center [951, 262] width 0 height 9
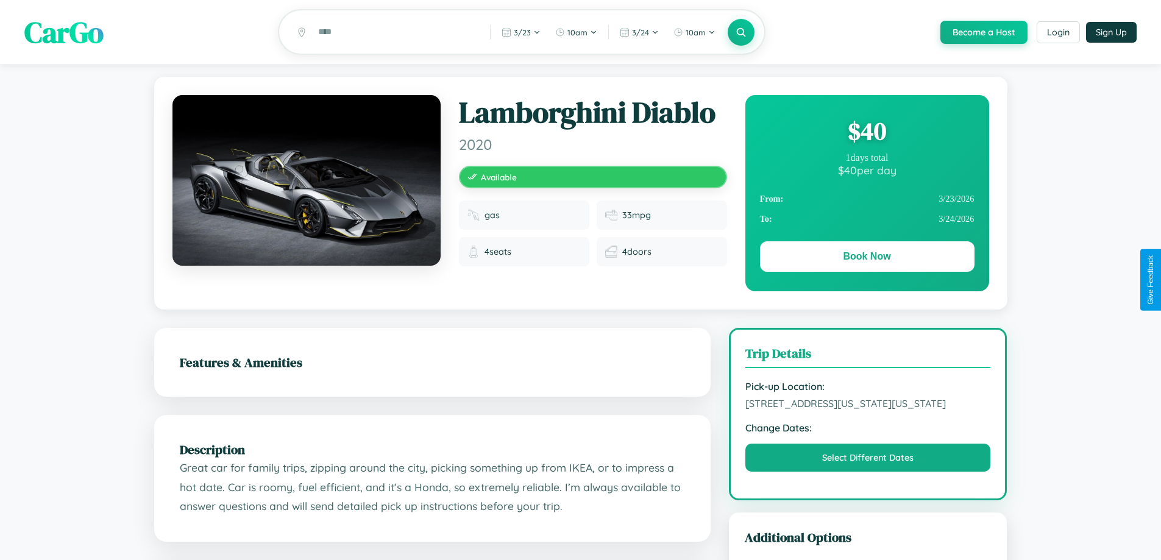
click at [867, 133] on div "$ 40" at bounding box center [867, 131] width 215 height 33
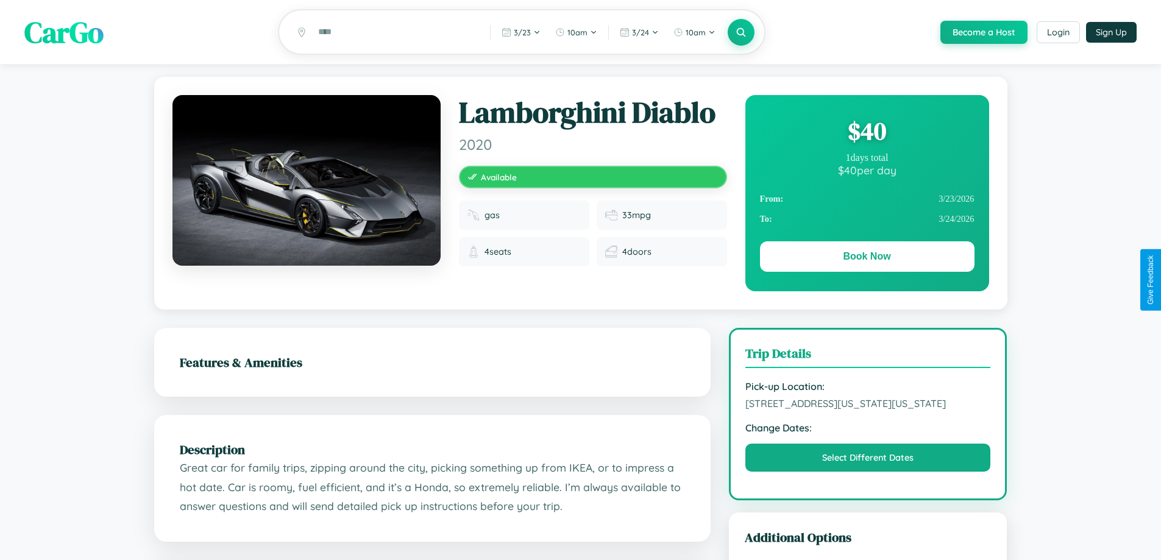
click at [867, 133] on div "$ 40" at bounding box center [867, 131] width 215 height 33
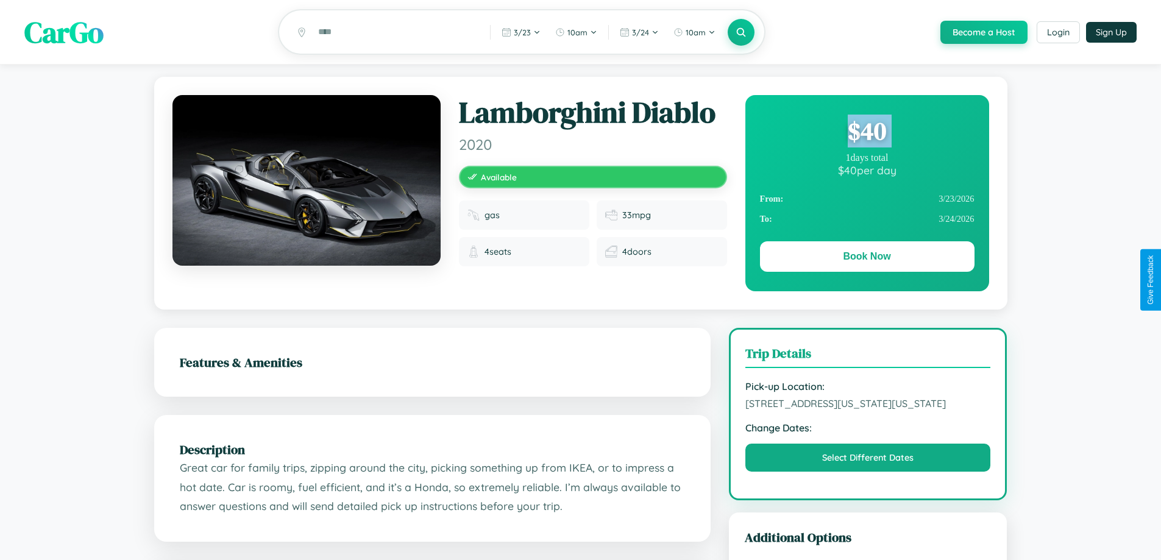
click at [867, 133] on div "$ 40" at bounding box center [867, 131] width 215 height 33
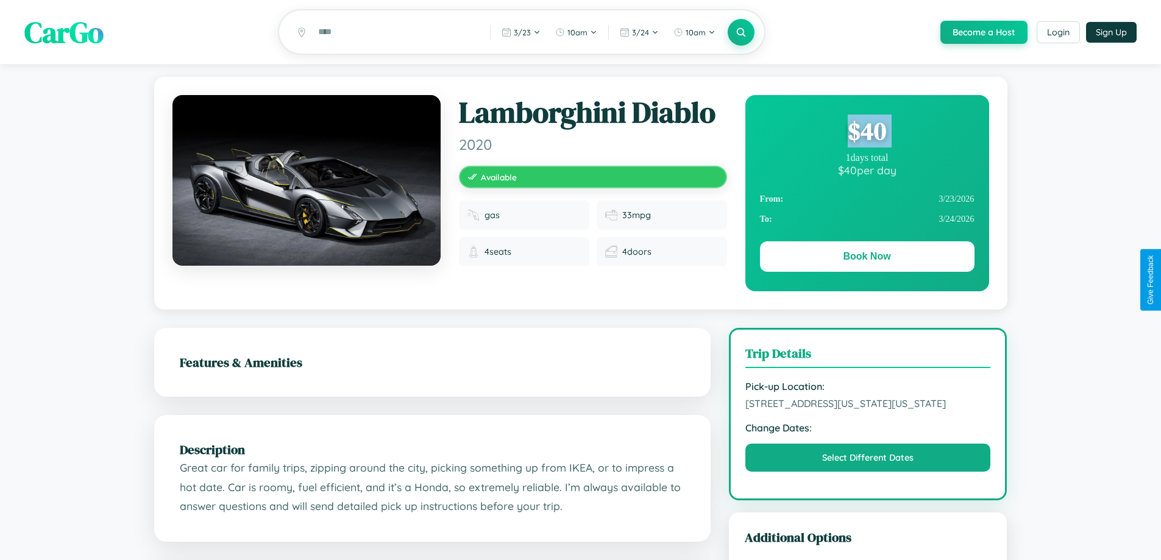
click at [867, 133] on div "$ 40" at bounding box center [867, 131] width 215 height 33
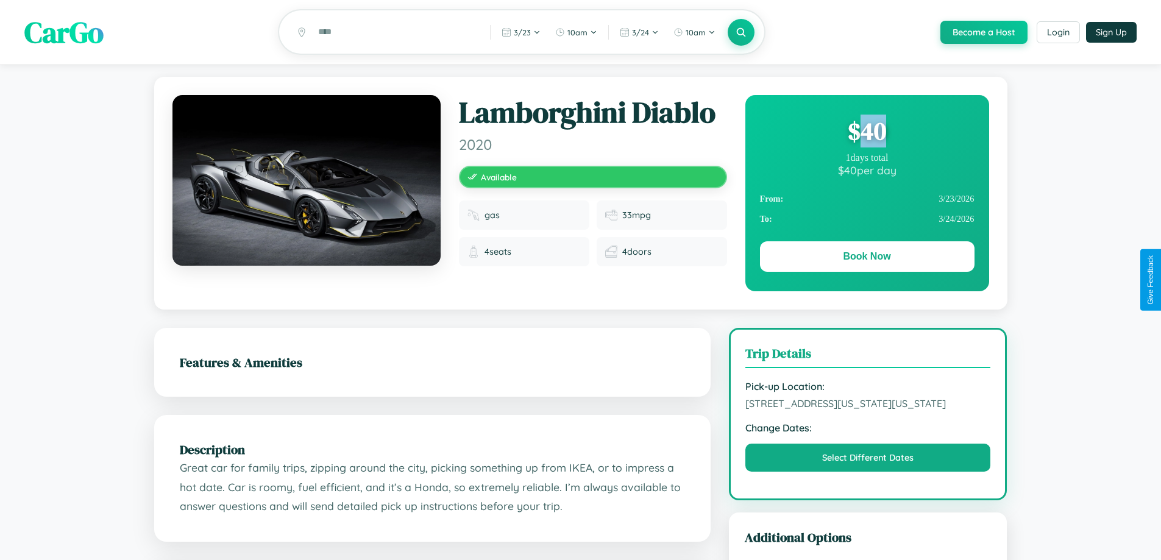
click at [867, 133] on div "$ 40" at bounding box center [867, 131] width 215 height 33
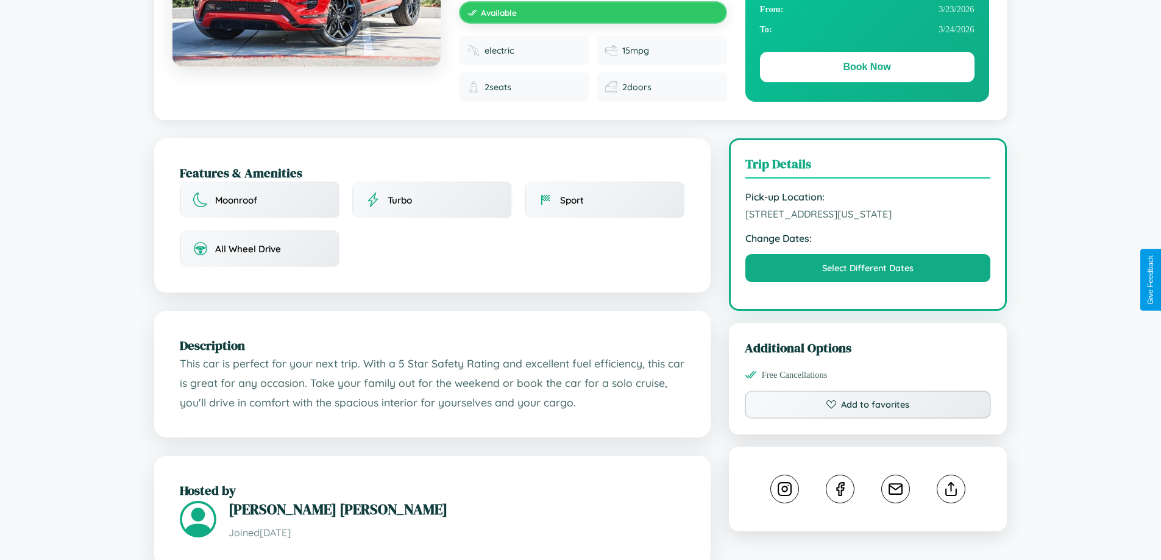
scroll to position [338, 0]
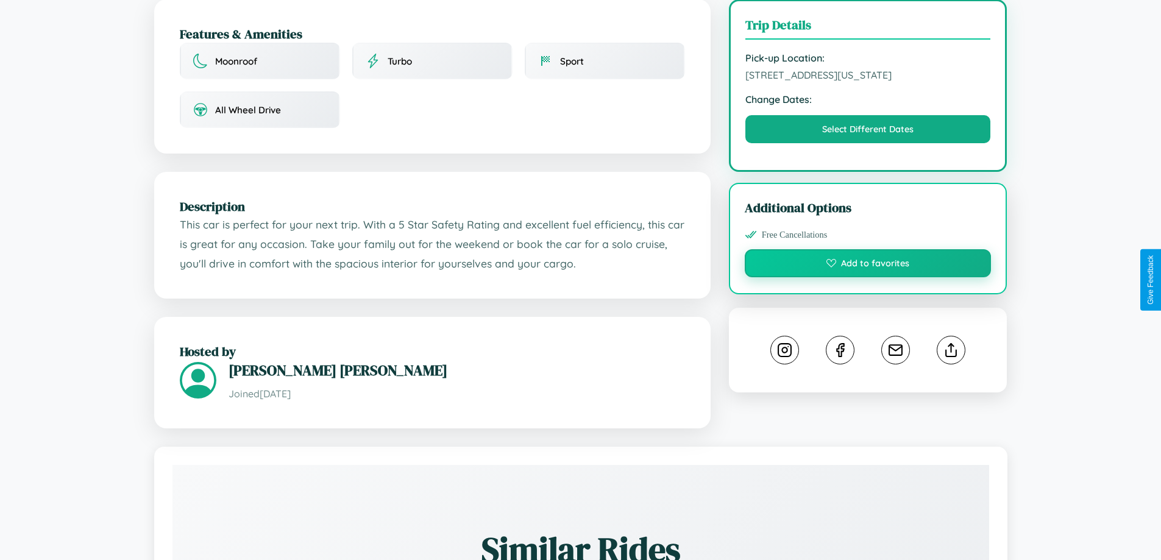
click at [868, 277] on button "Add to favorites" at bounding box center [868, 263] width 247 height 28
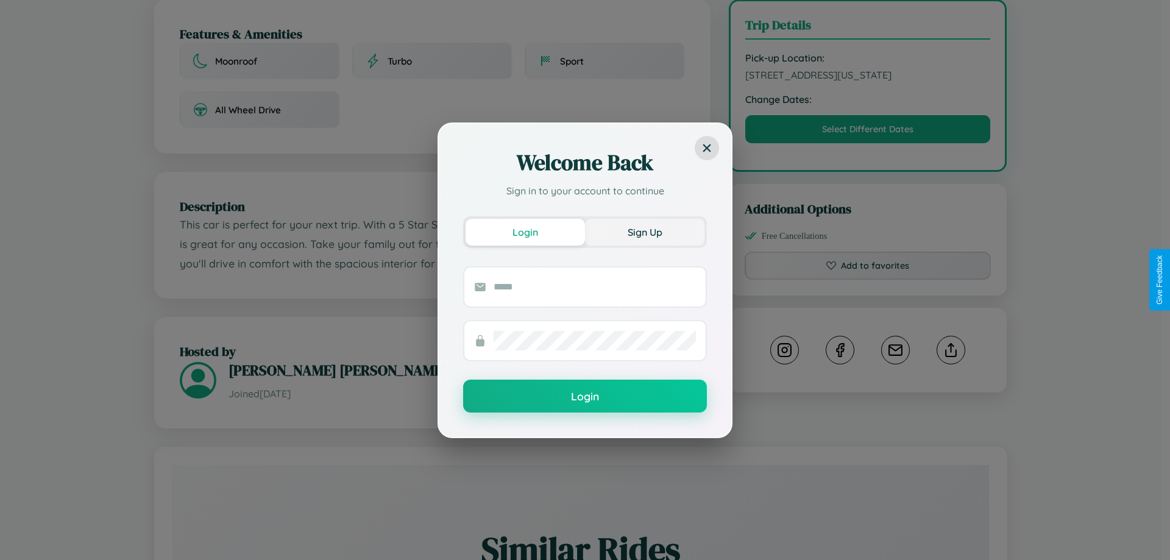
click at [645, 232] on button "Sign Up" at bounding box center [644, 232] width 119 height 27
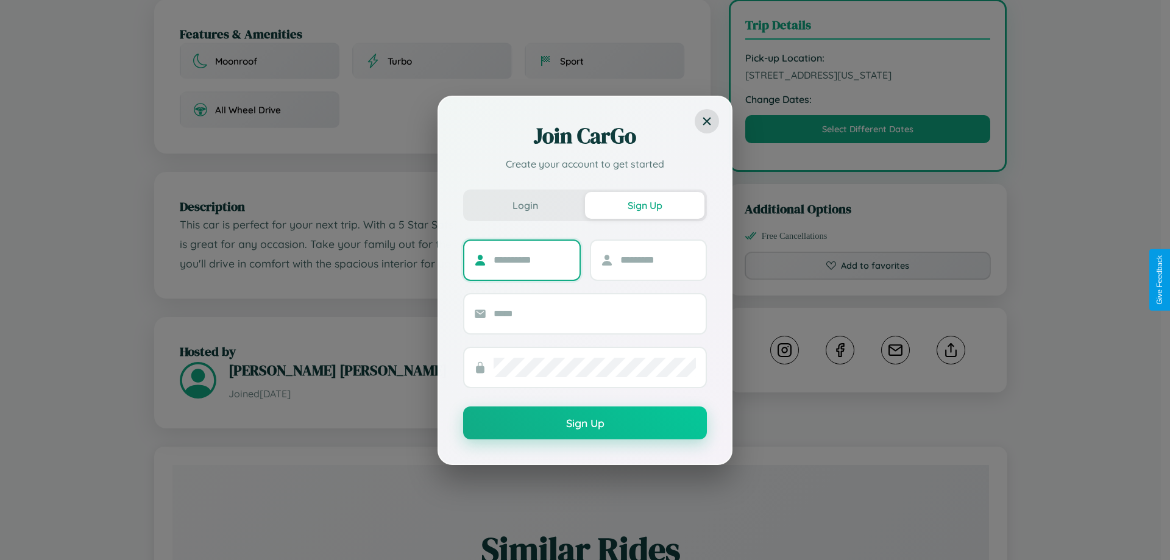
click at [531, 260] on input "text" at bounding box center [532, 260] width 76 height 20
type input "*******"
click at [658, 260] on input "text" at bounding box center [658, 260] width 76 height 20
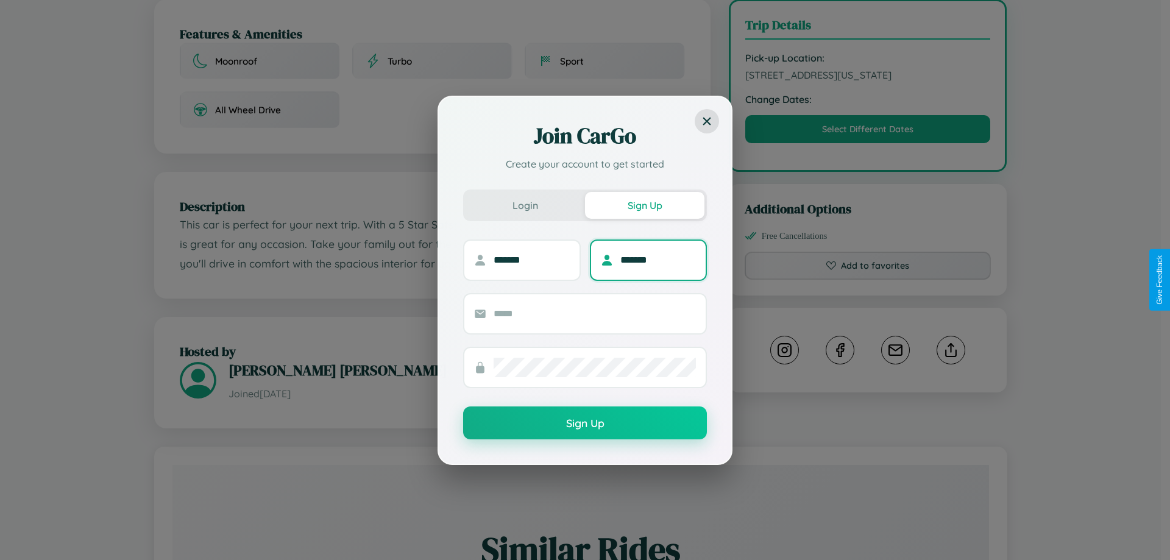
type input "*******"
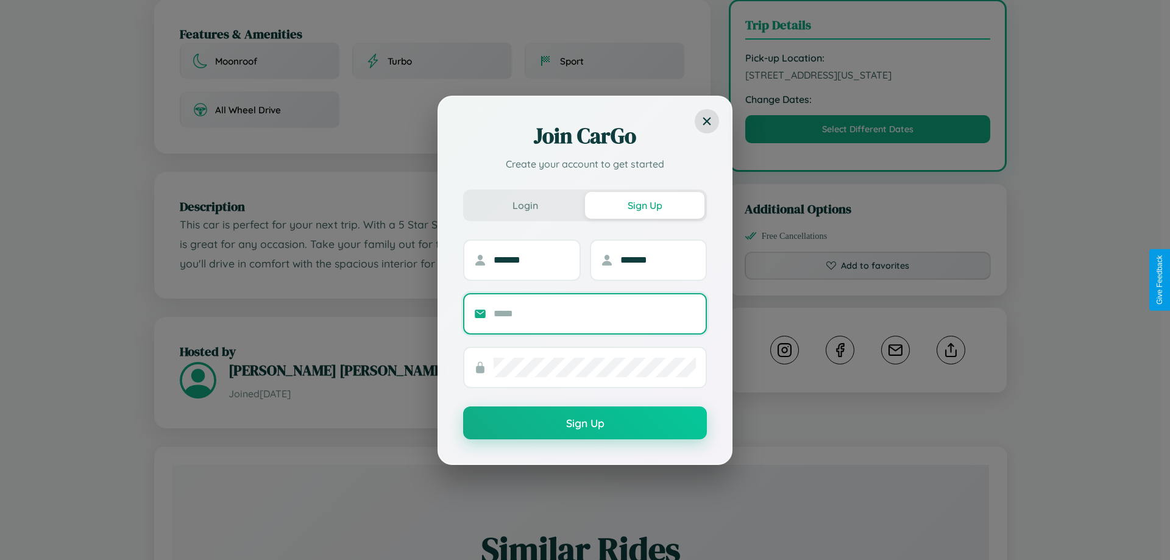
click at [595, 313] on input "text" at bounding box center [595, 314] width 202 height 20
type input "**********"
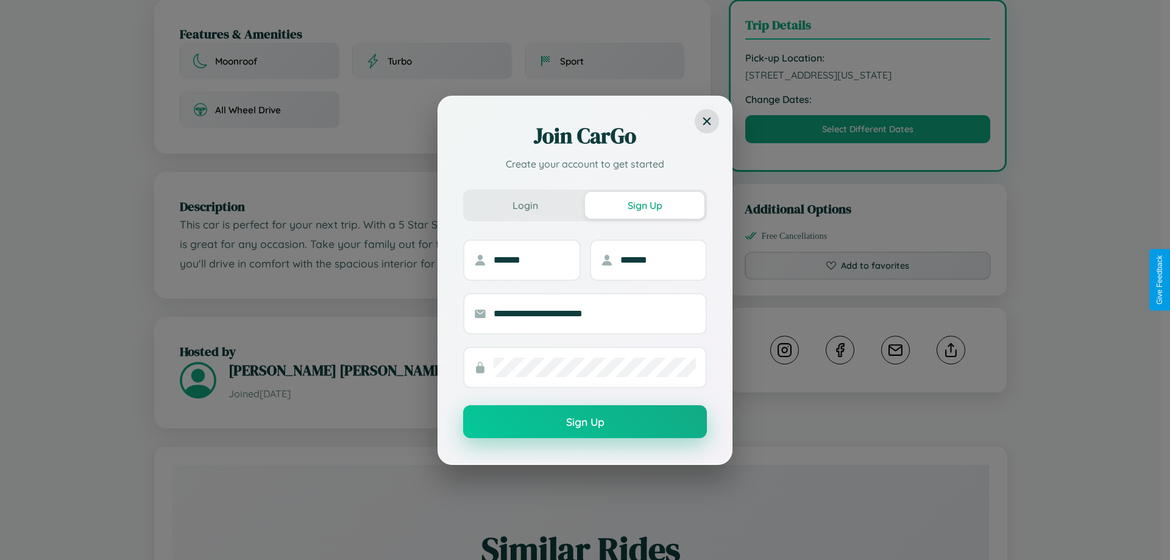
click at [585, 422] on button "Sign Up" at bounding box center [585, 421] width 244 height 33
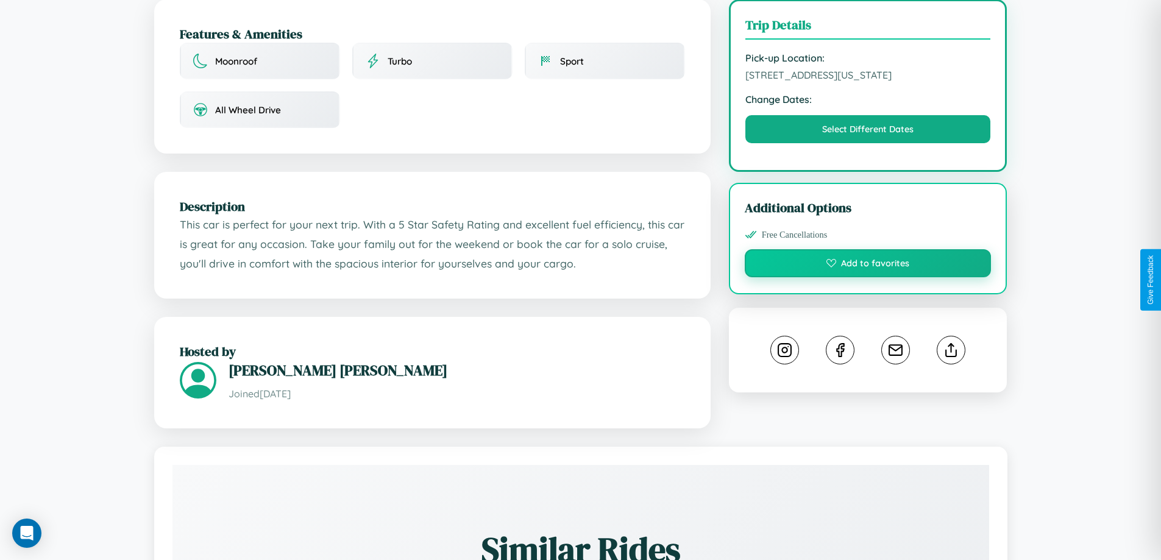
click at [868, 277] on button "Add to favorites" at bounding box center [868, 263] width 247 height 28
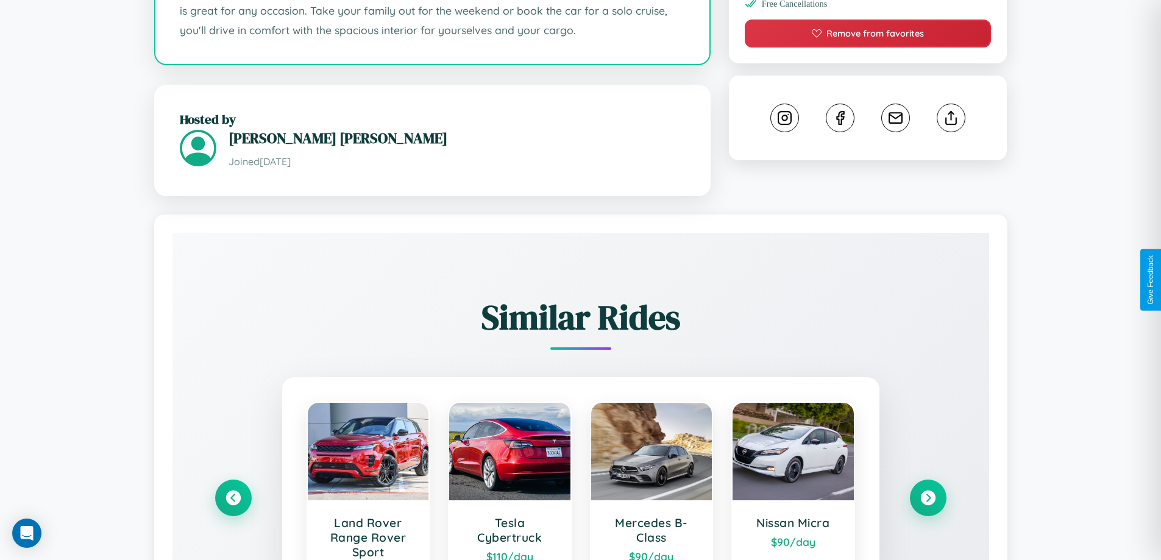
scroll to position [739, 0]
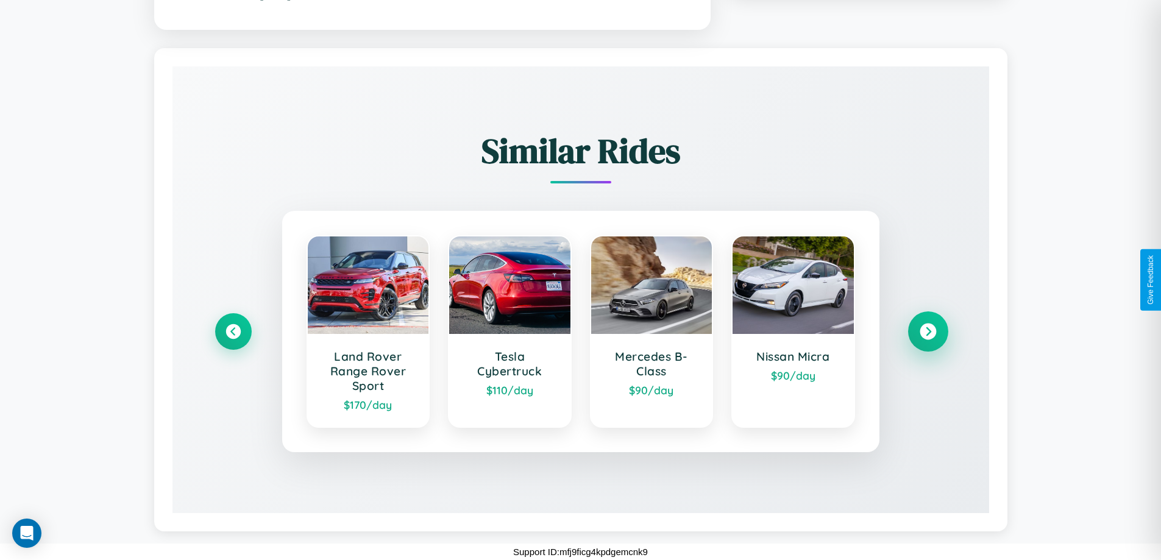
click at [928, 331] on icon at bounding box center [928, 332] width 16 height 16
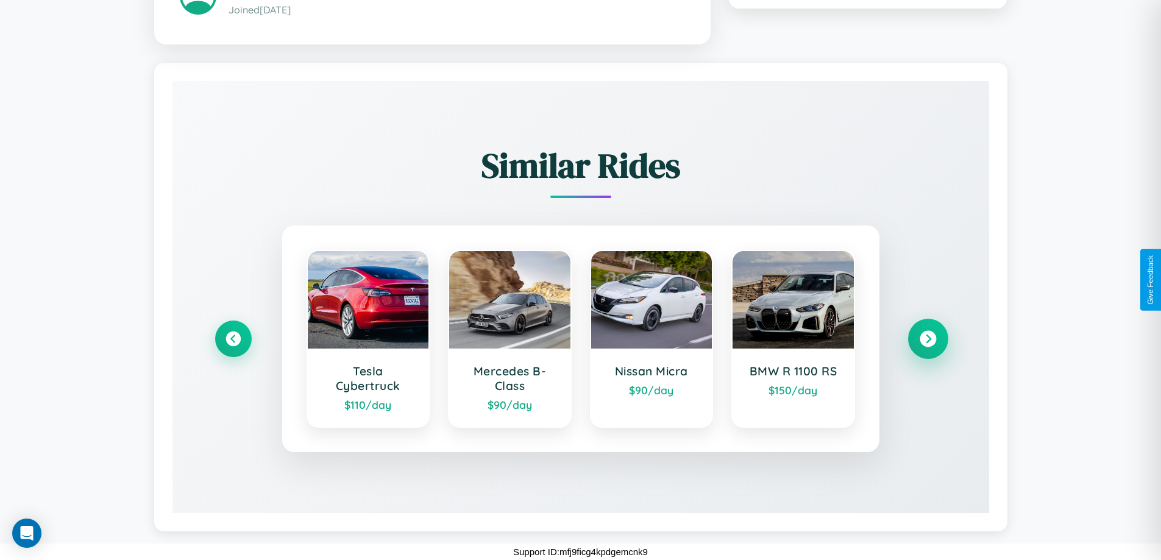
click at [928, 338] on icon at bounding box center [928, 339] width 16 height 16
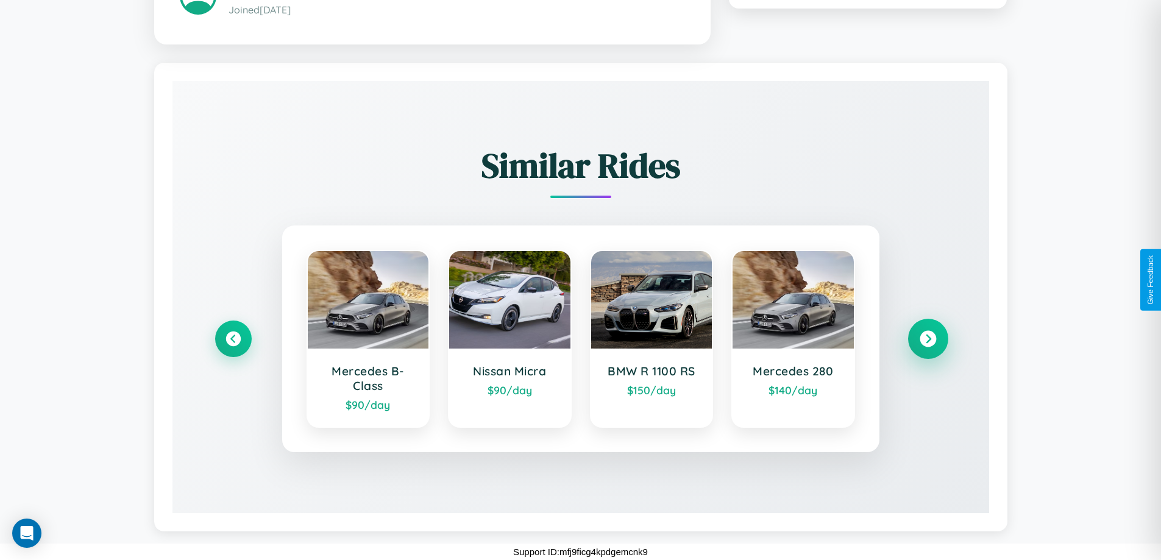
click at [928, 338] on icon at bounding box center [928, 339] width 16 height 16
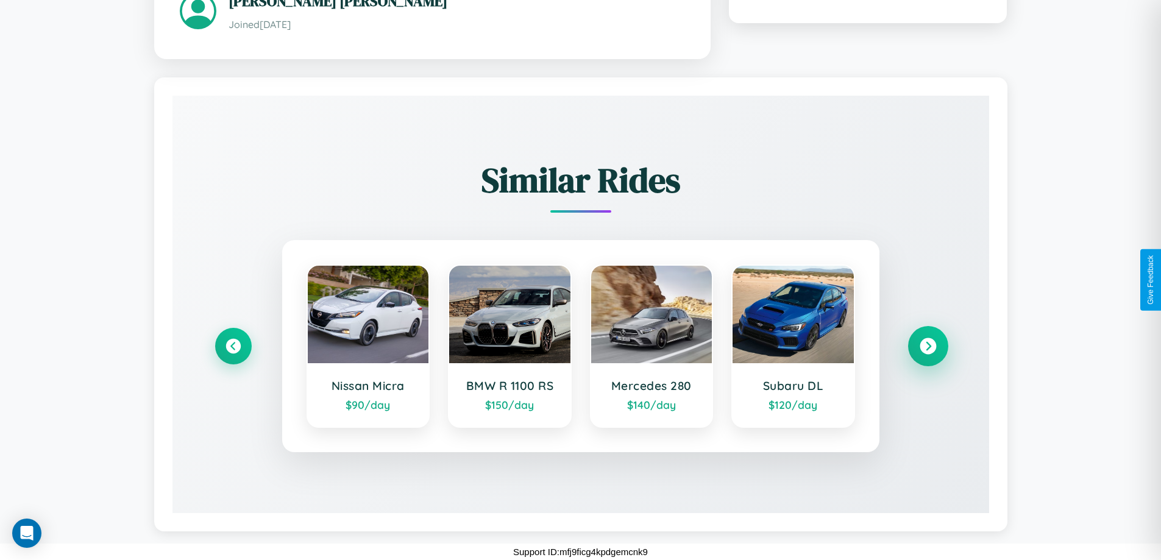
click at [928, 346] on icon at bounding box center [928, 346] width 16 height 16
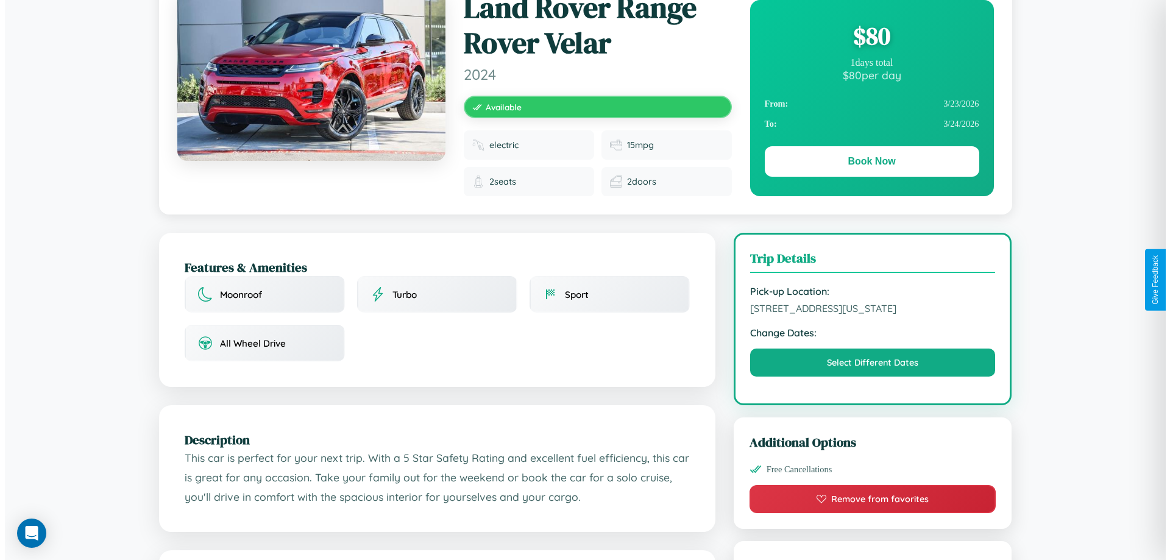
scroll to position [0, 0]
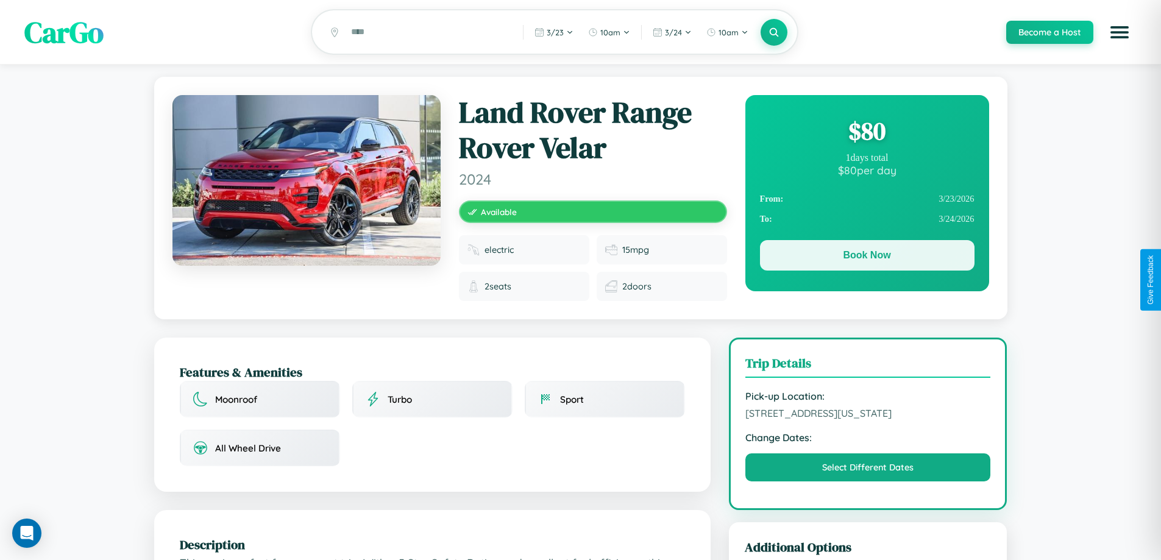
click at [867, 257] on button "Book Now" at bounding box center [867, 255] width 215 height 30
